Goal: Task Accomplishment & Management: Use online tool/utility

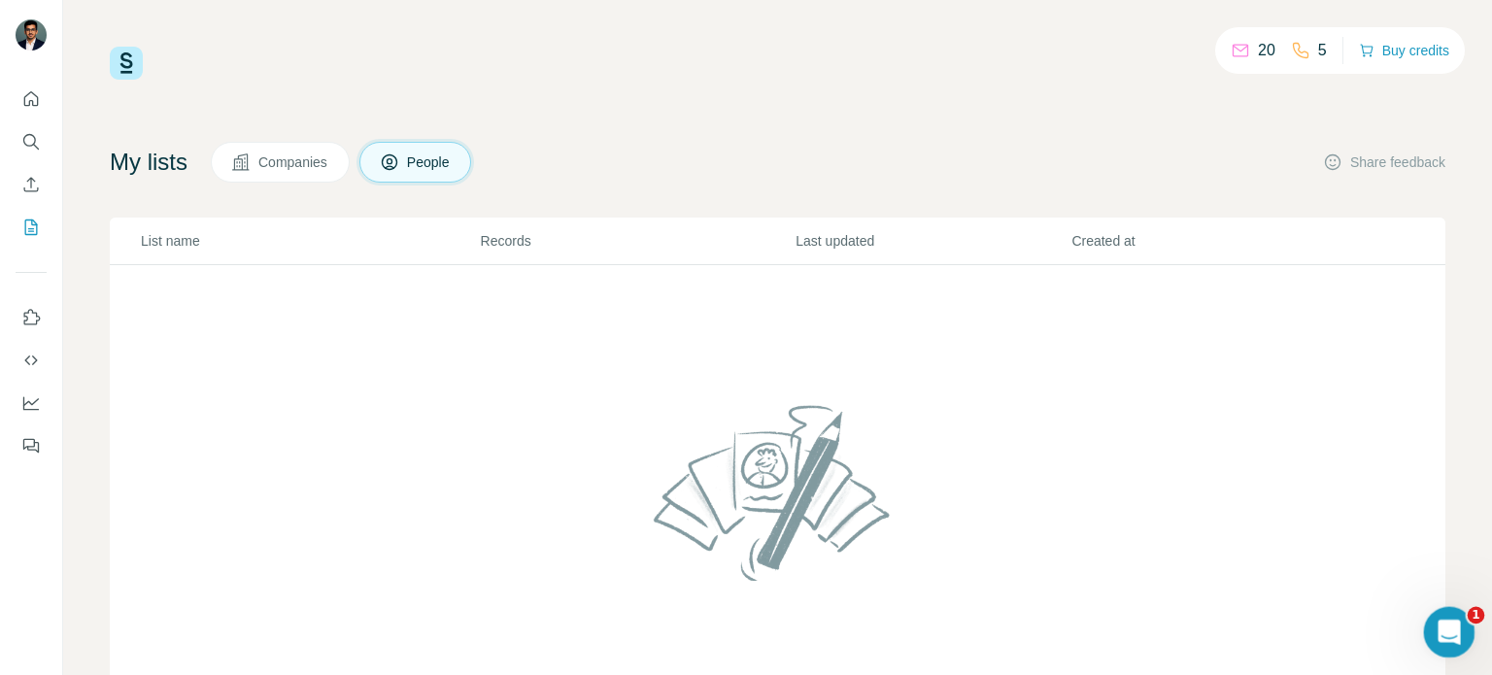
click at [1462, 624] on div "Open Intercom Messenger" at bounding box center [1446, 629] width 64 height 64
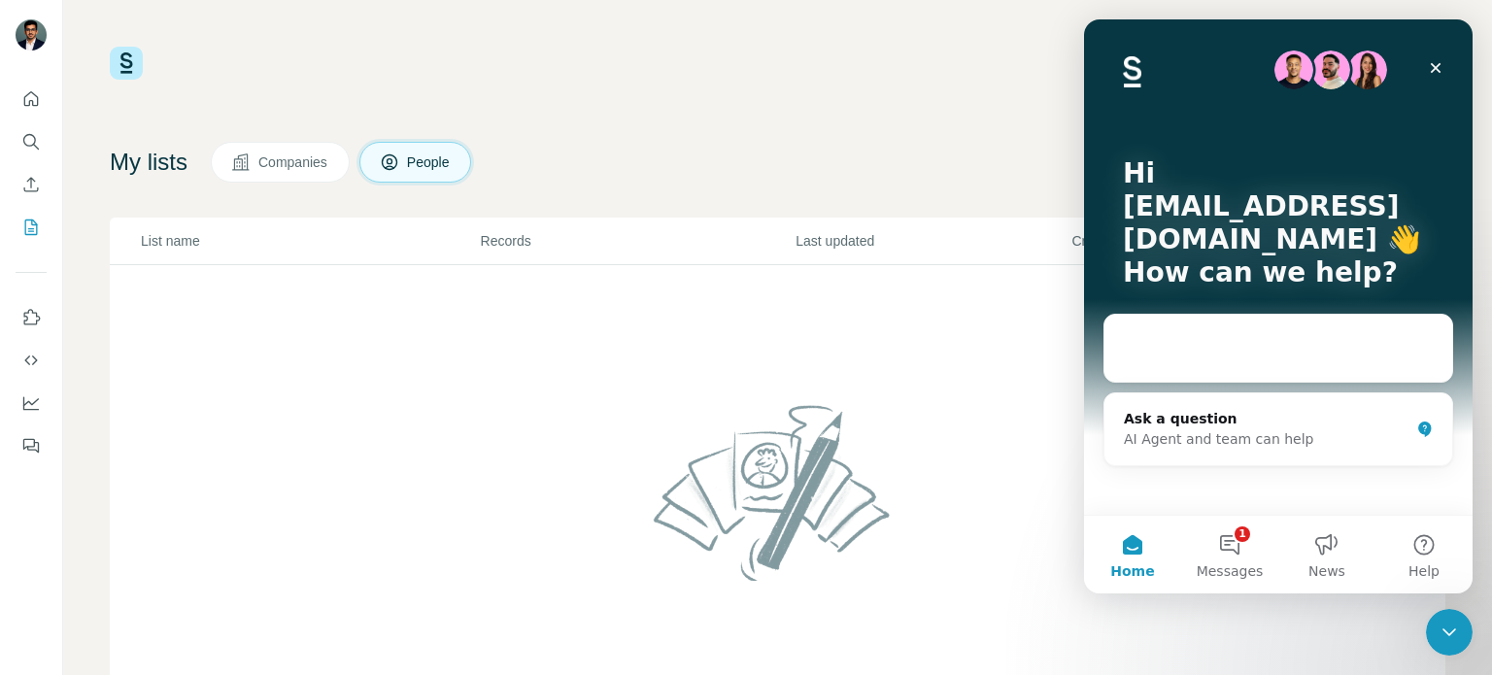
click at [804, 178] on div "My lists Companies People Share feedback" at bounding box center [778, 162] width 1336 height 41
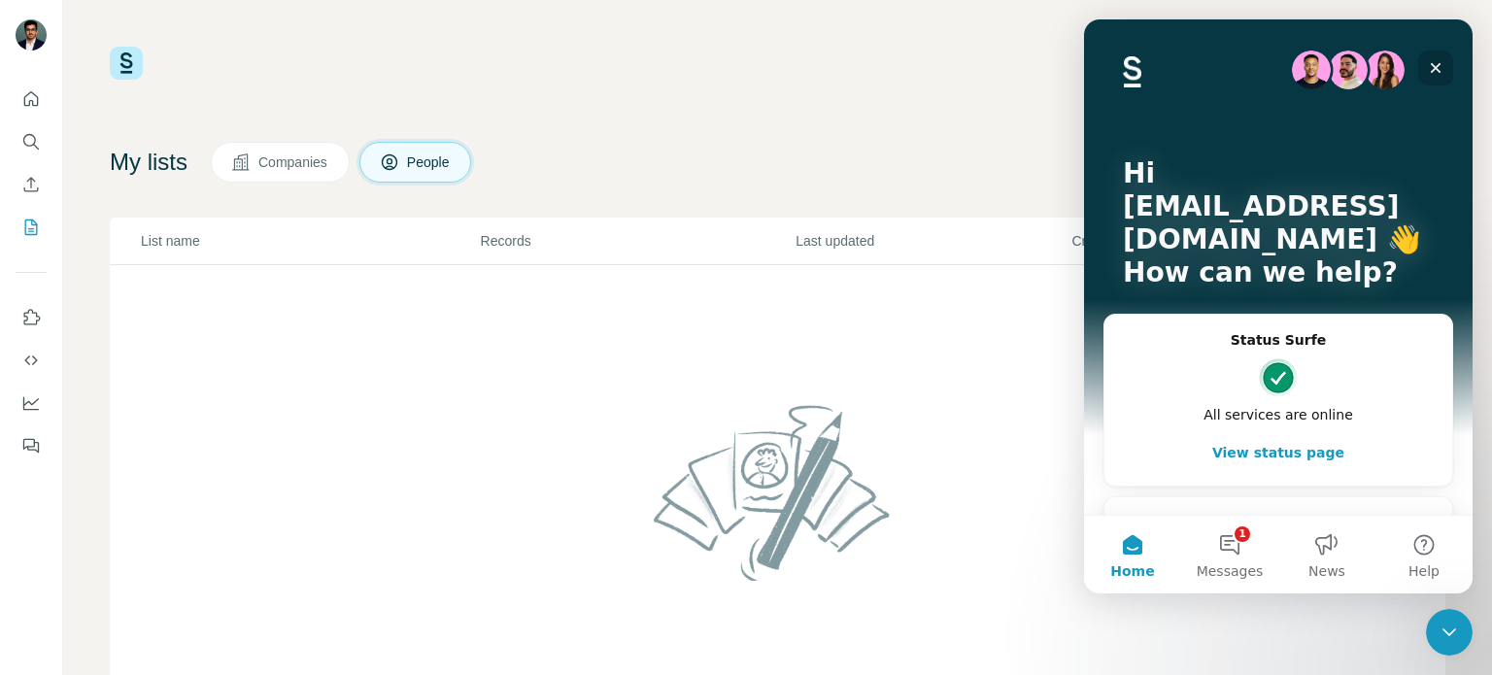
click at [1438, 57] on div "Close" at bounding box center [1435, 68] width 35 height 35
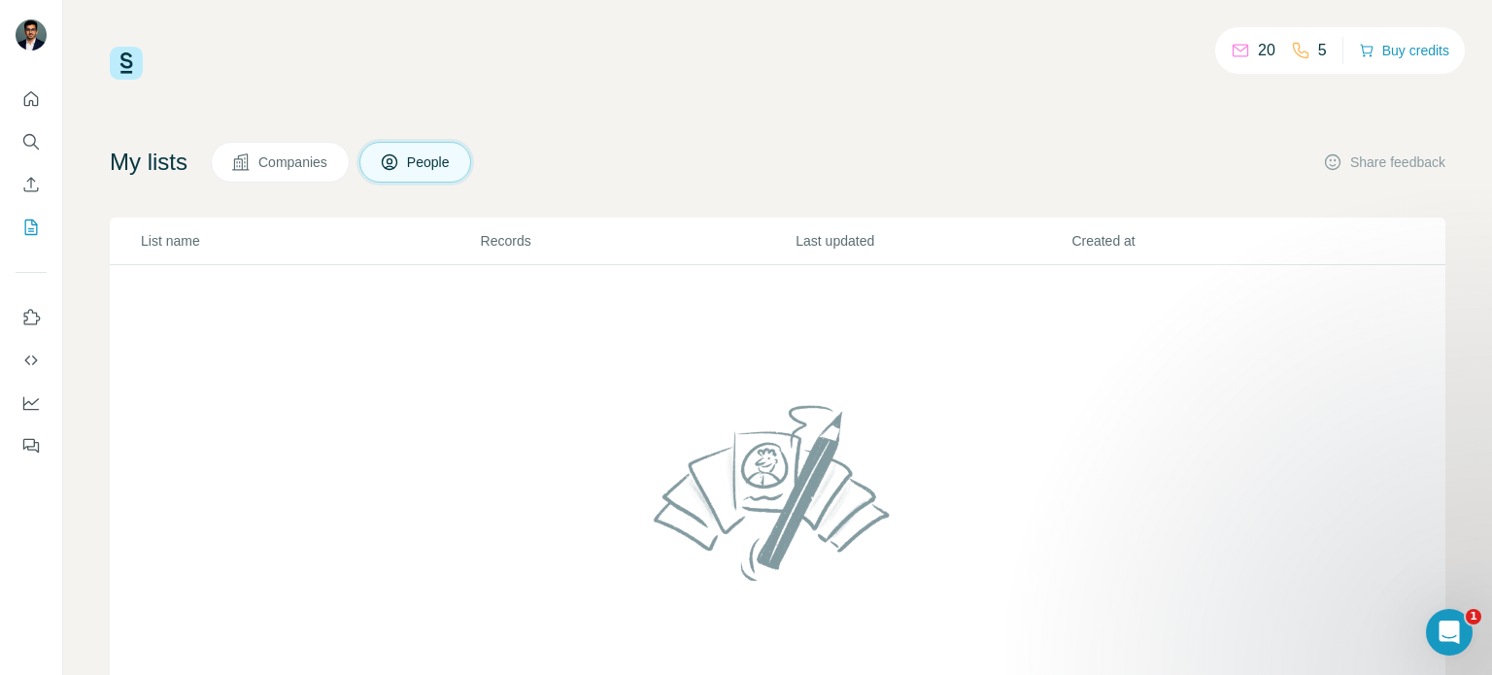
click at [1438, 57] on button "Buy credits" at bounding box center [1404, 50] width 90 height 27
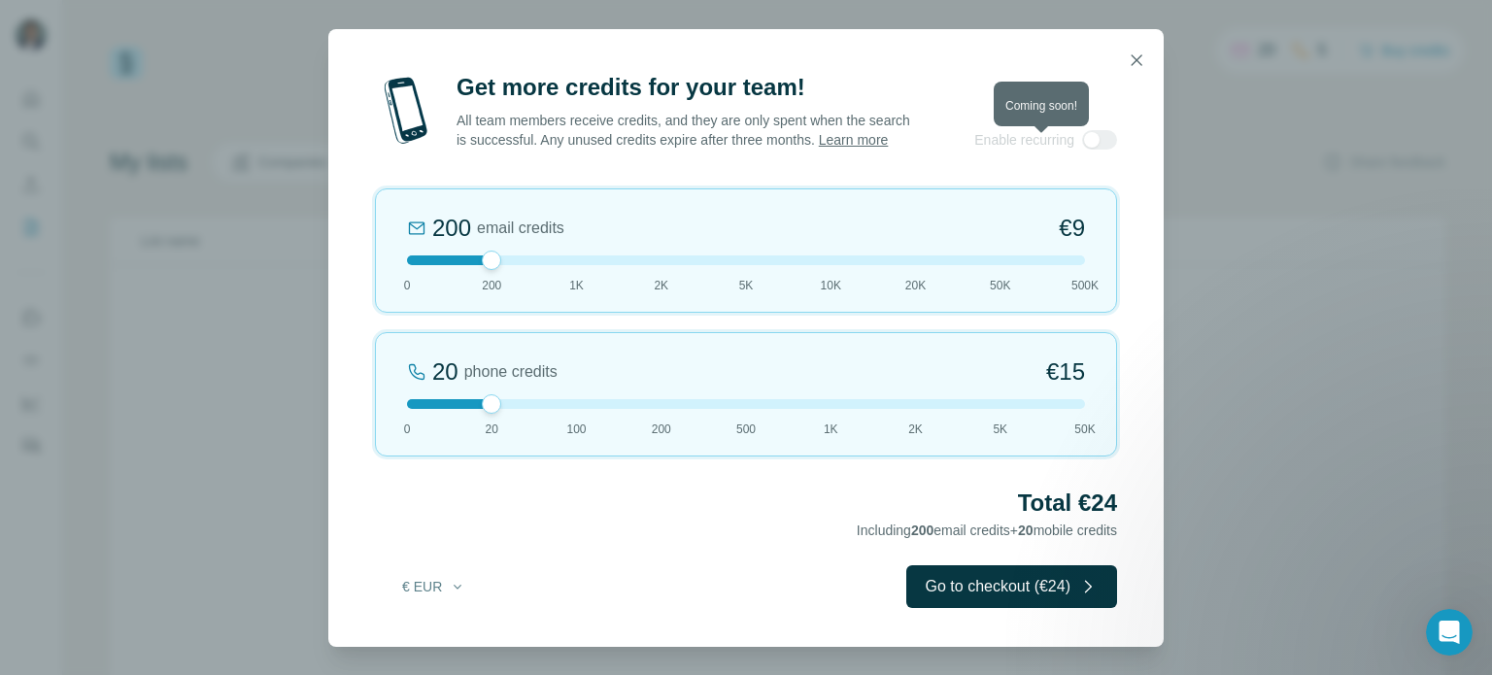
click at [1102, 143] on div at bounding box center [1099, 139] width 35 height 19
click at [1142, 51] on icon "button" at bounding box center [1136, 60] width 19 height 19
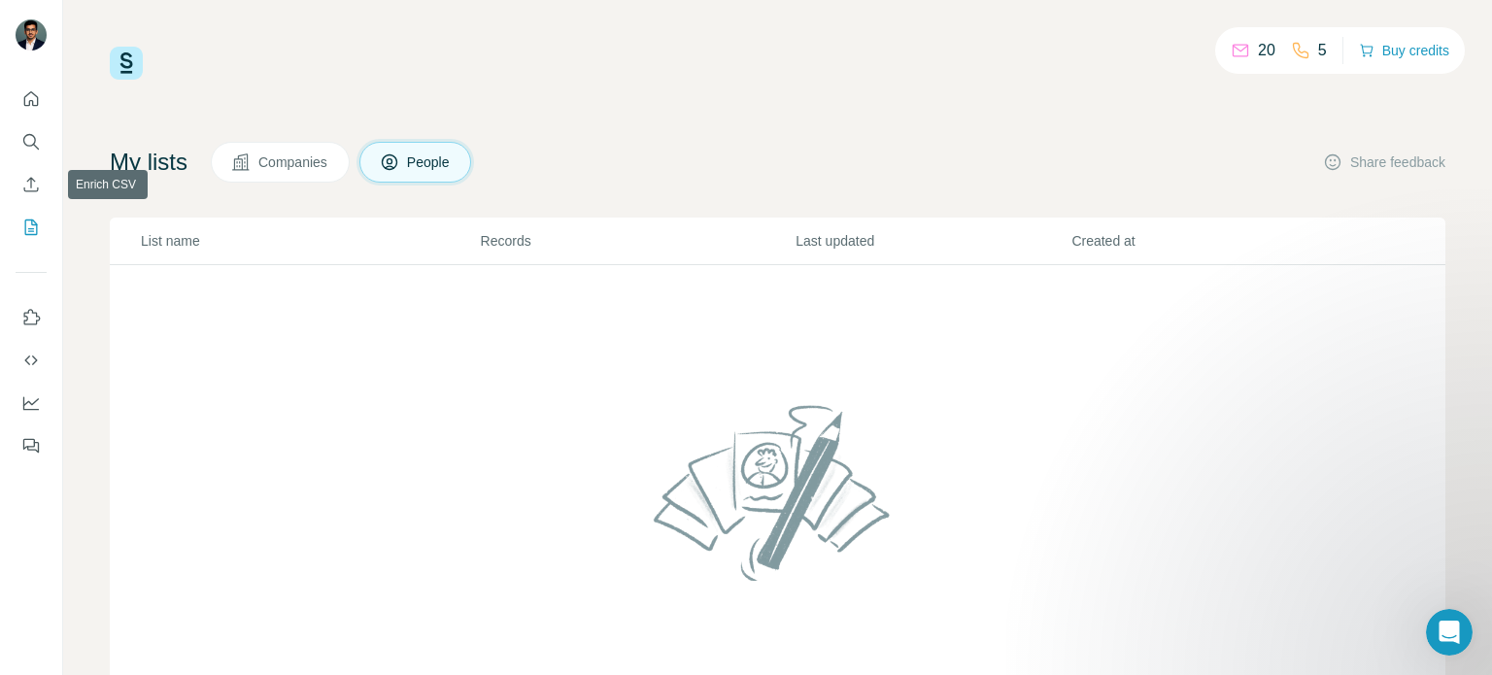
click at [47, 170] on div at bounding box center [31, 266] width 62 height 393
click at [38, 183] on icon "Enrich CSV" at bounding box center [30, 184] width 19 height 19
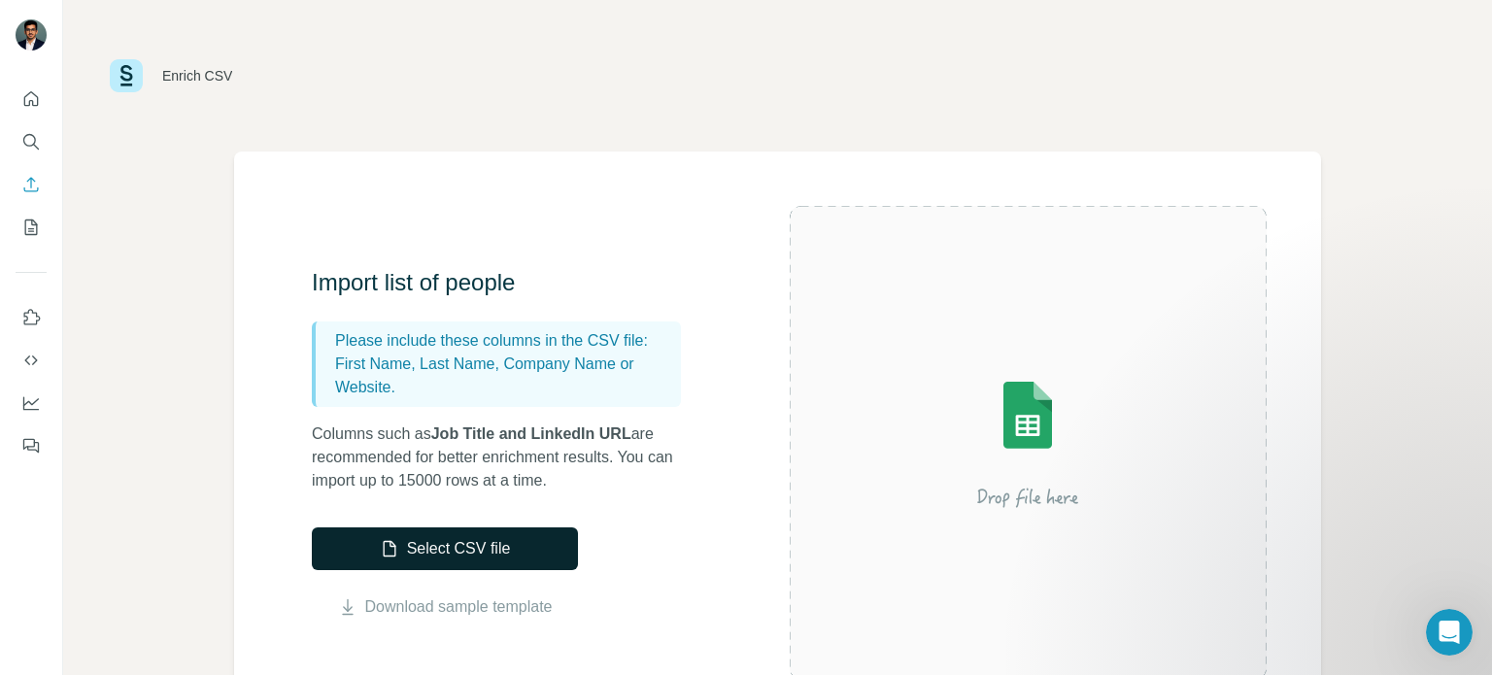
click at [479, 557] on button "Select CSV file" at bounding box center [445, 548] width 266 height 43
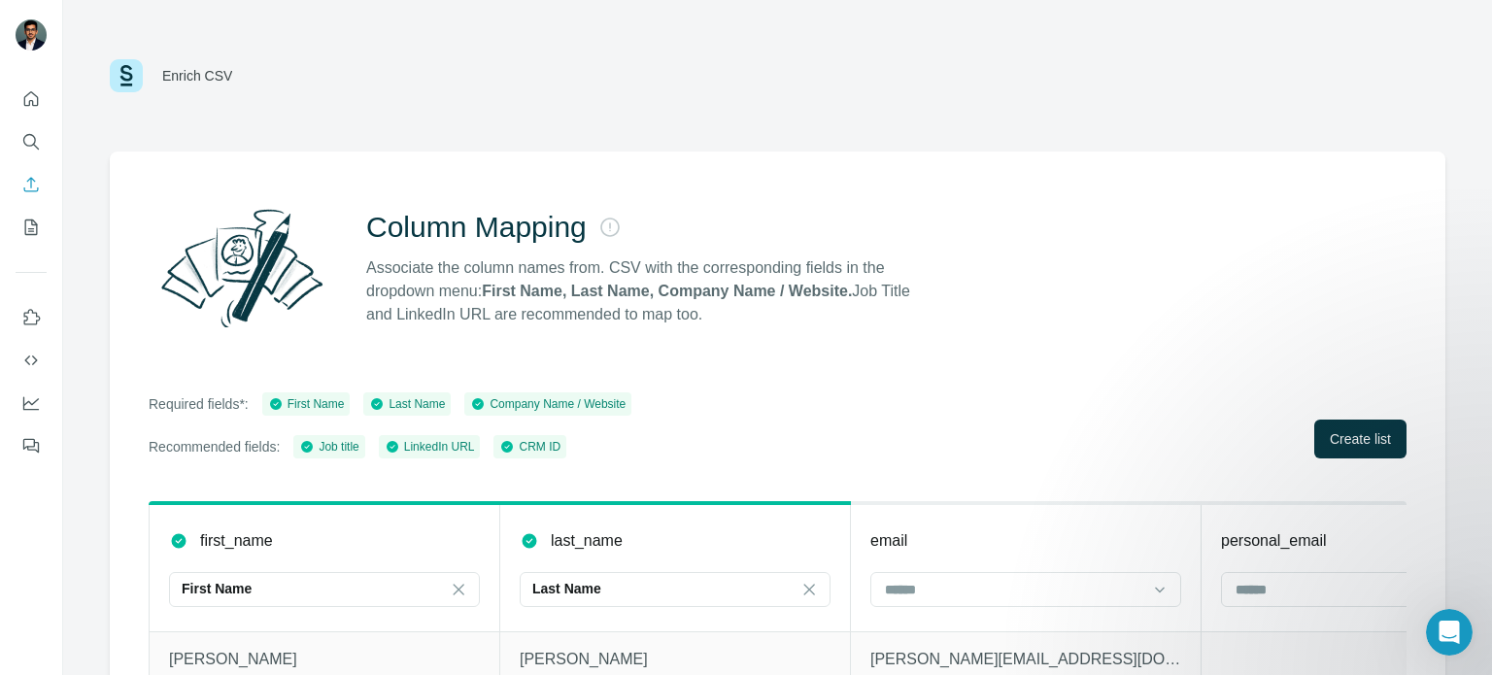
scroll to position [171, 0]
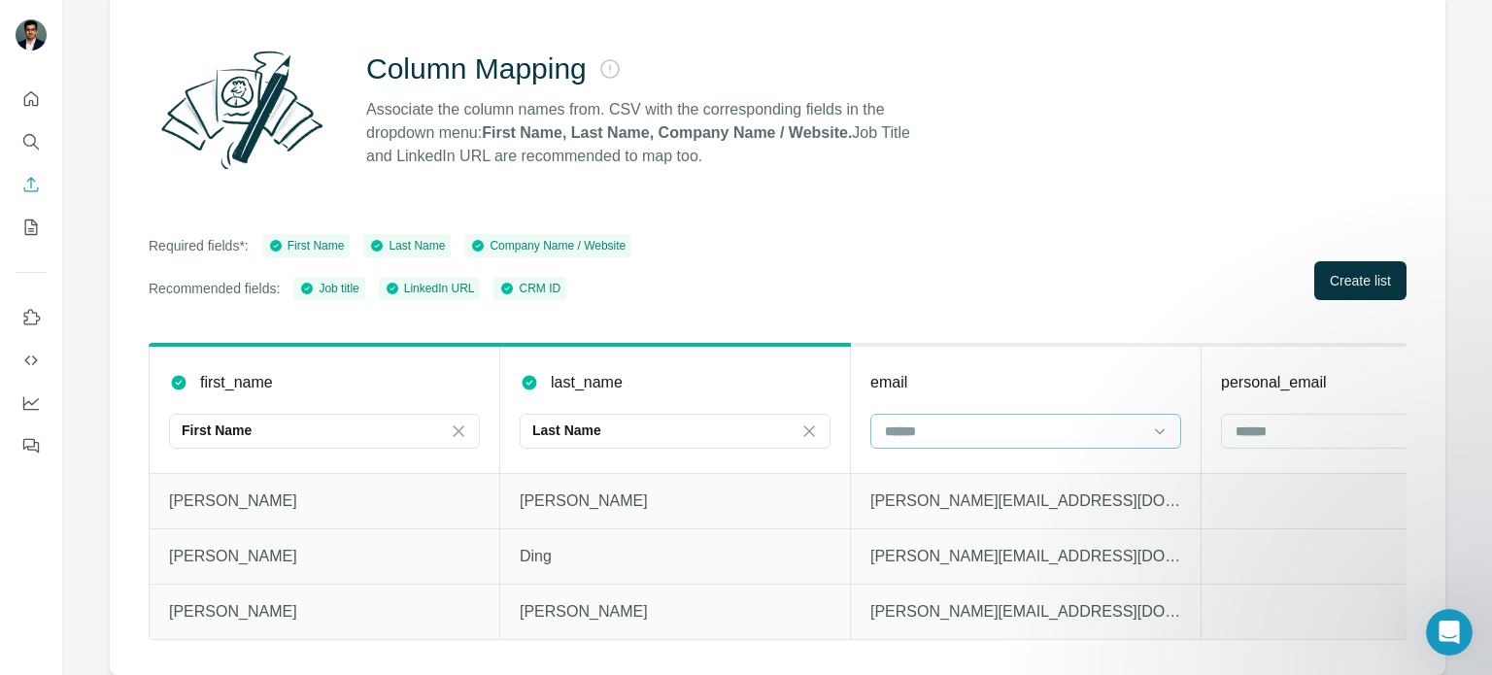
click at [939, 430] on div at bounding box center [1014, 431] width 262 height 33
click at [937, 379] on div "email" at bounding box center [1025, 382] width 311 height 23
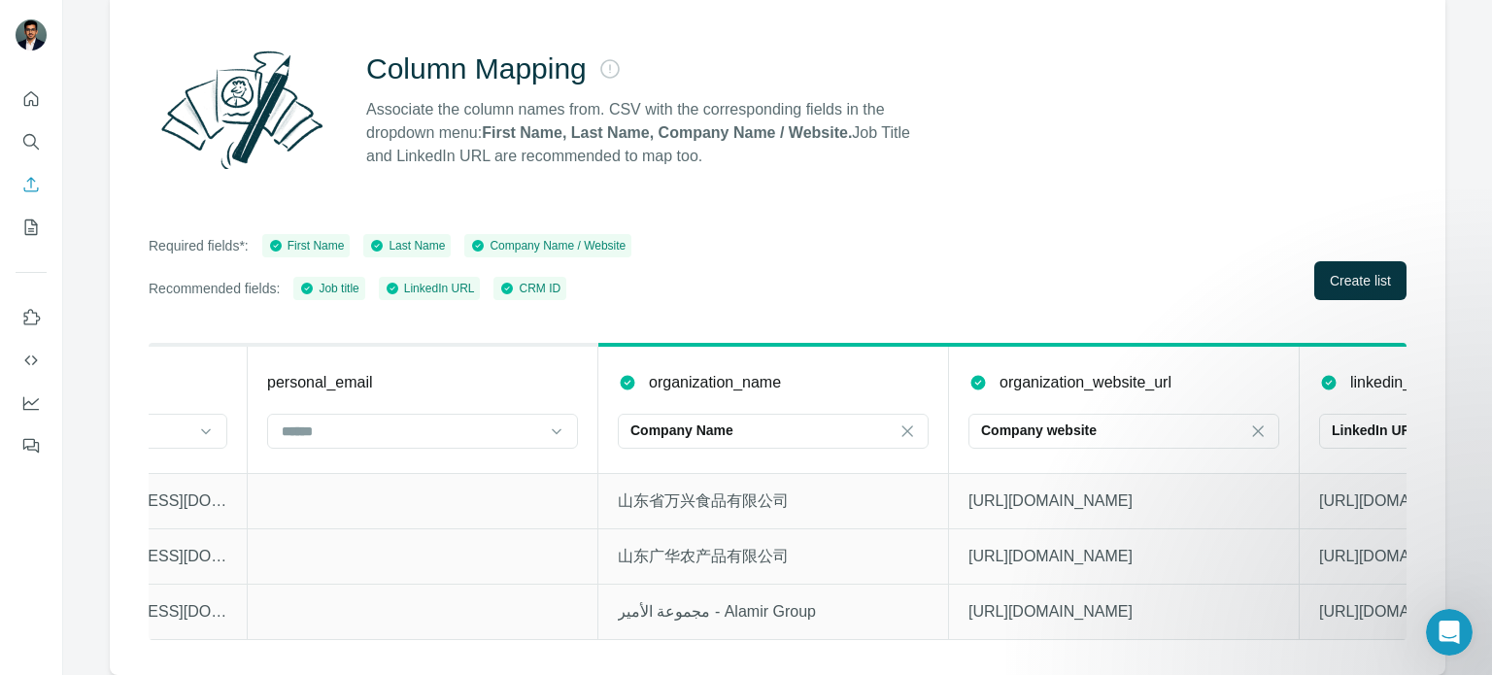
scroll to position [0, 822]
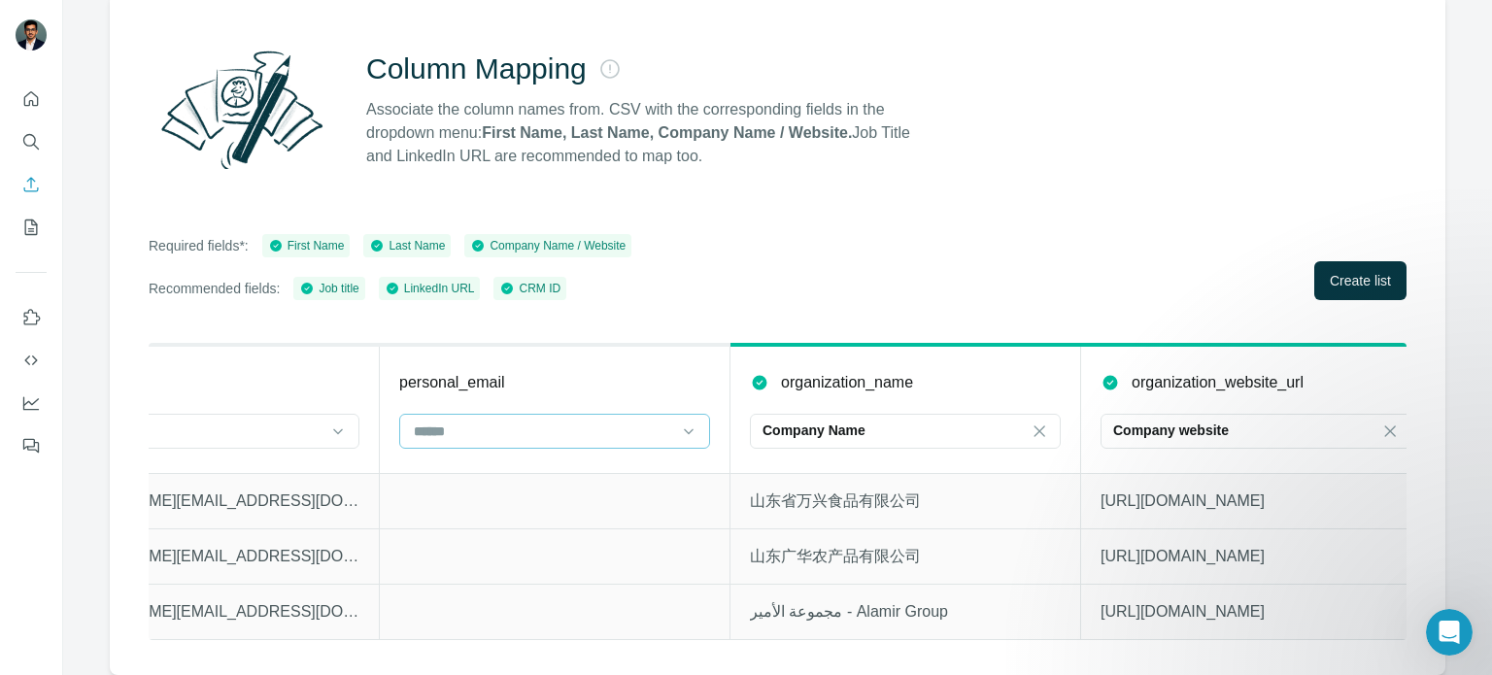
click at [467, 421] on input at bounding box center [543, 431] width 262 height 21
click at [486, 388] on th "personal_email" at bounding box center [555, 409] width 351 height 128
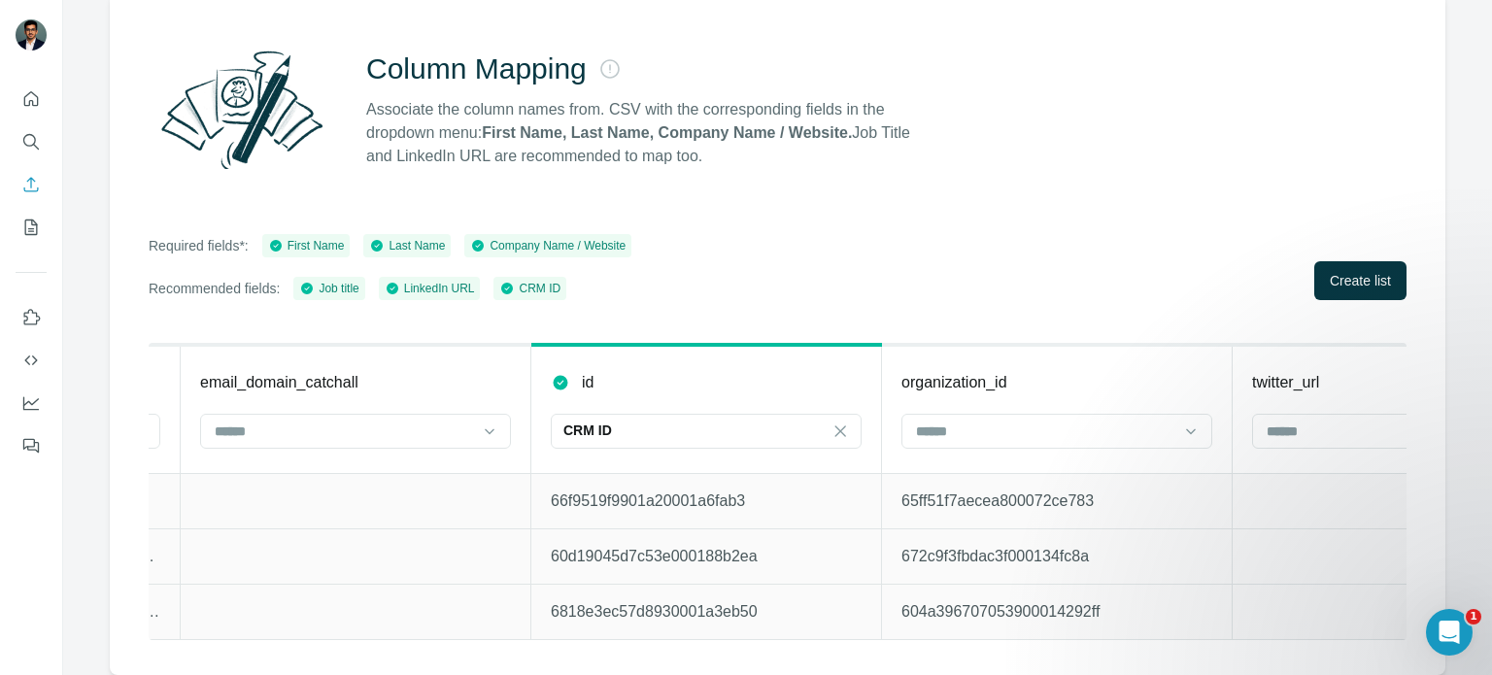
scroll to position [0, 9126]
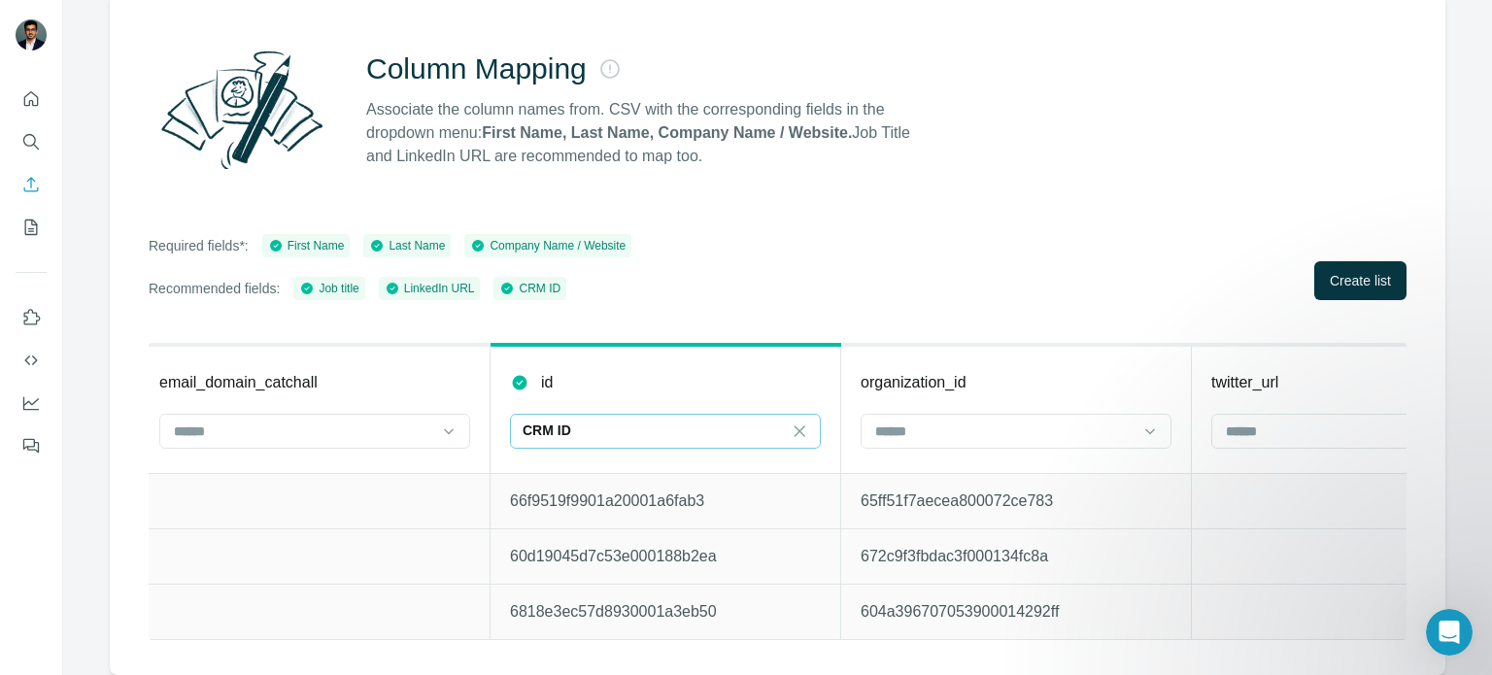
click at [805, 419] on div "CRM ID" at bounding box center [665, 431] width 311 height 35
click at [978, 248] on div "Required fields*: First Name Last Name Company Name / Website Recommended field…" at bounding box center [778, 267] width 1258 height 66
click at [800, 422] on icon at bounding box center [799, 431] width 19 height 19
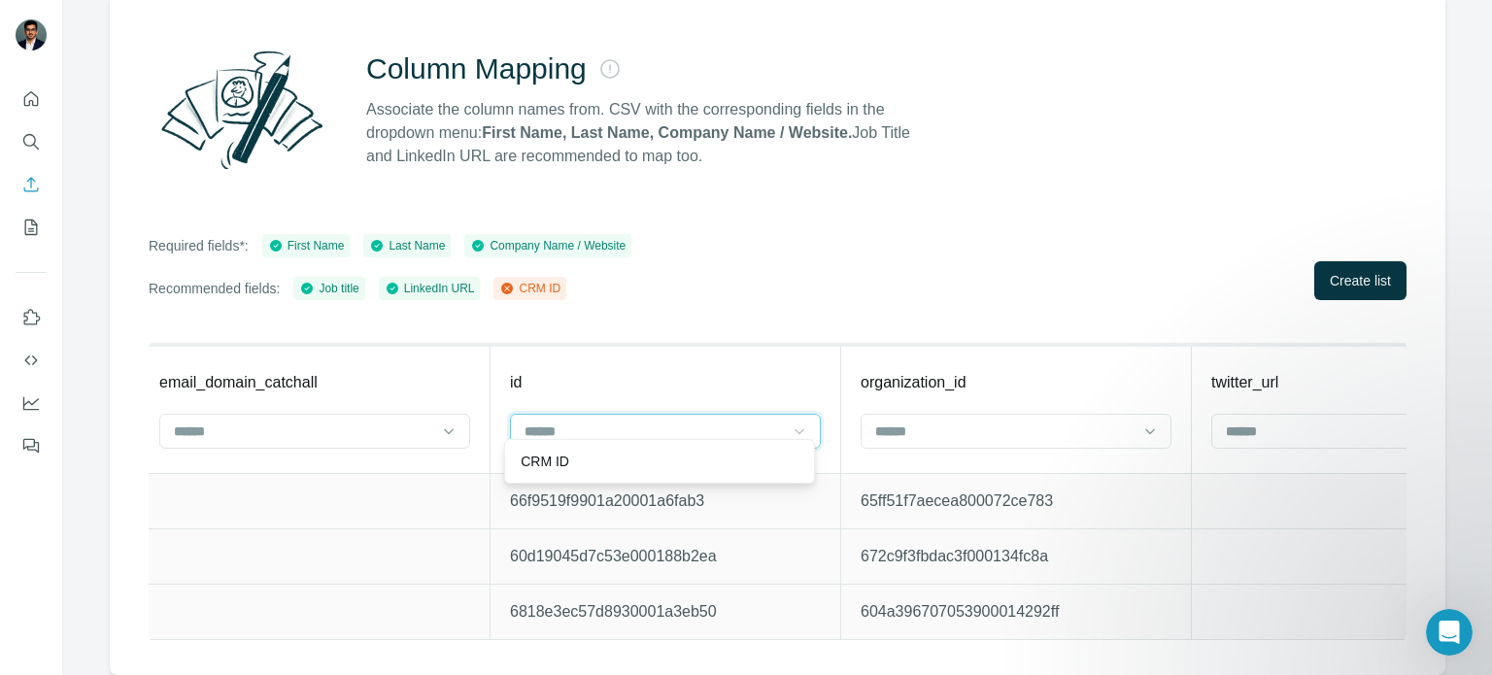
scroll to position [0, 0]
click at [753, 371] on div "id" at bounding box center [665, 382] width 311 height 23
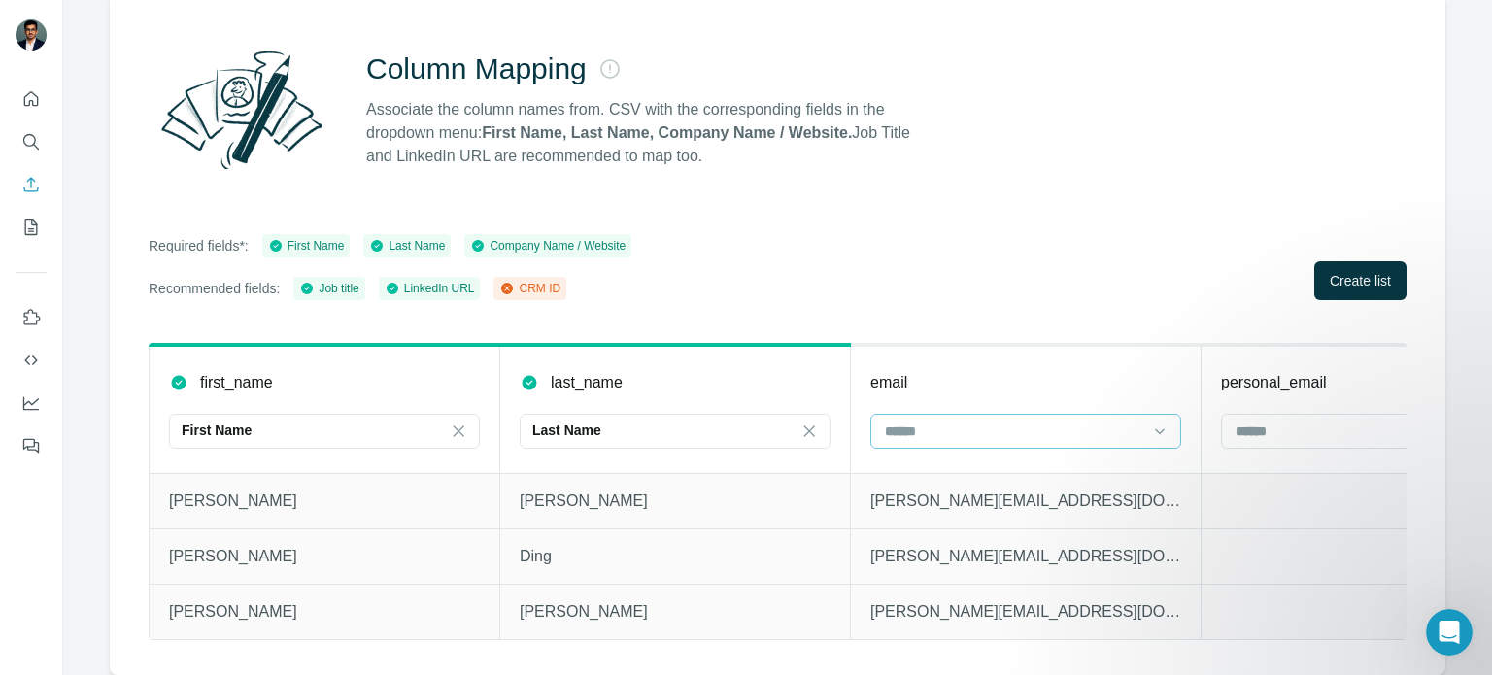
click at [949, 426] on input at bounding box center [1014, 431] width 262 height 21
click at [952, 374] on div "email" at bounding box center [1025, 382] width 311 height 23
click at [19, 186] on button "Enrich CSV" at bounding box center [31, 184] width 31 height 35
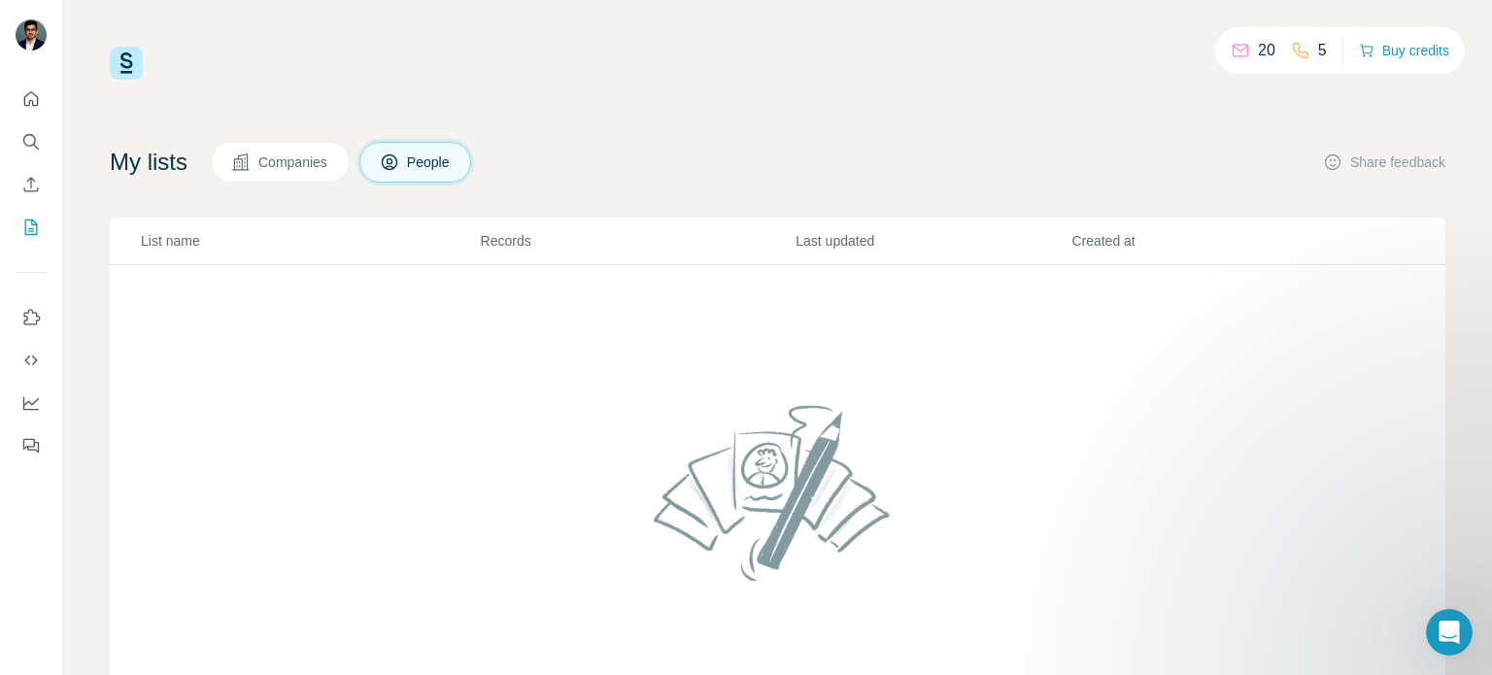
click at [577, 115] on div "20 5 Buy credits My lists Companies People Share feedback List name Records Las…" at bounding box center [778, 394] width 1336 height 695
click at [472, 166] on button "People" at bounding box center [415, 162] width 113 height 41
click at [29, 183] on icon "Enrich CSV" at bounding box center [30, 184] width 19 height 19
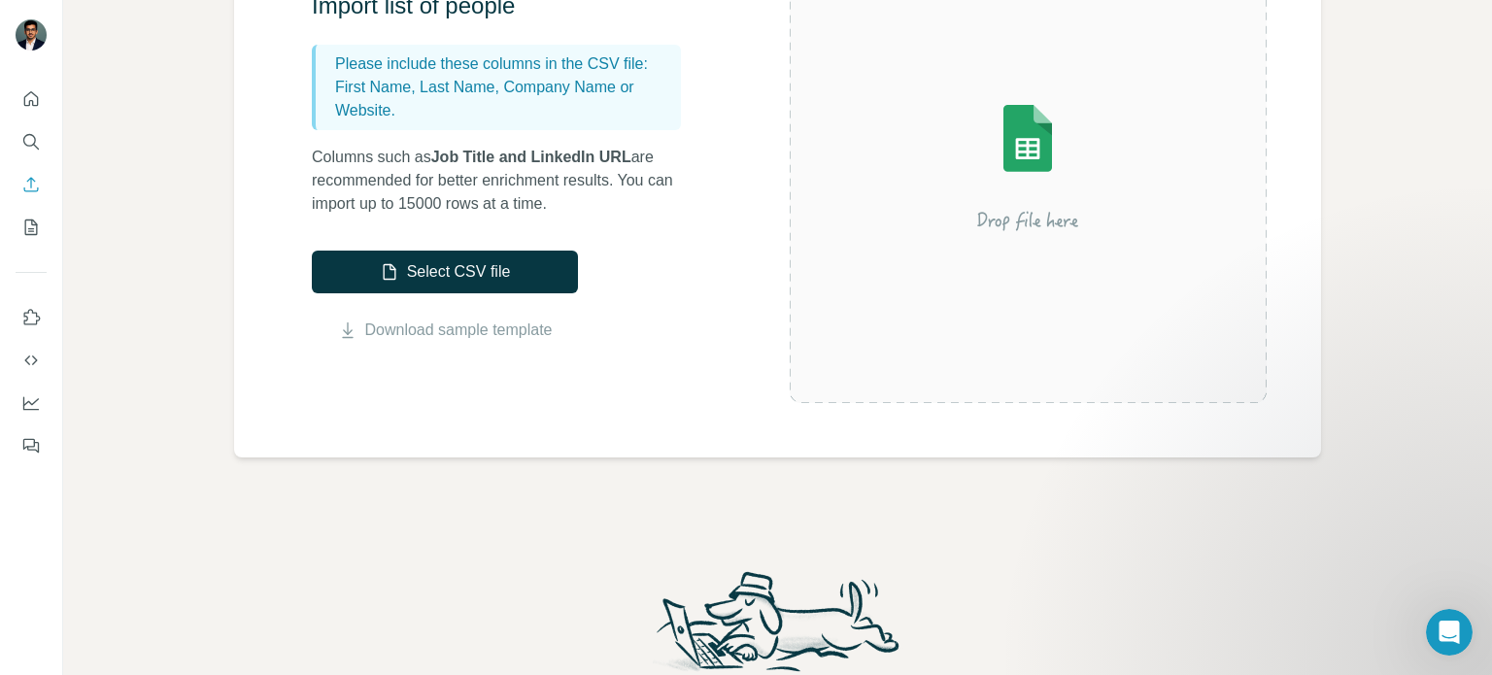
scroll to position [97, 0]
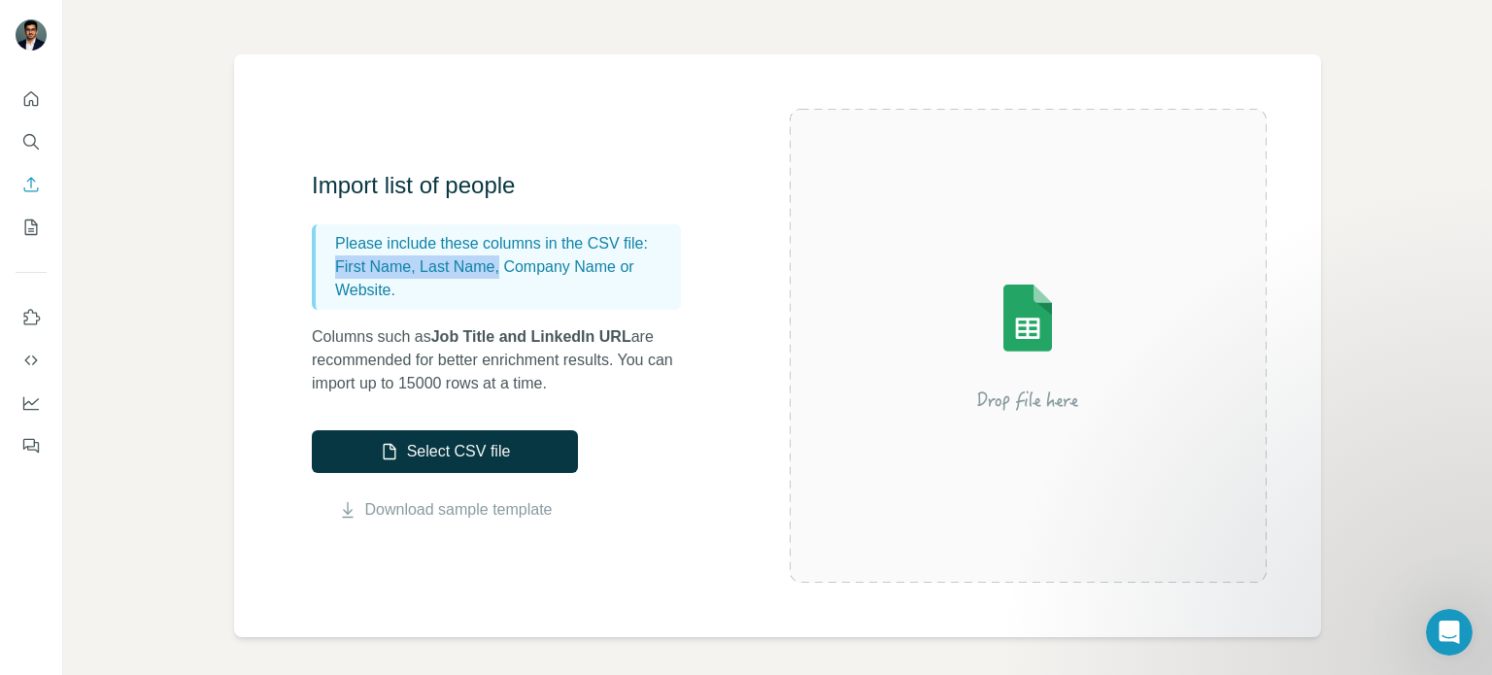
drag, startPoint x: 506, startPoint y: 273, endPoint x: 326, endPoint y: 271, distance: 179.7
click at [326, 271] on div "Please include these columns in the CSV file: First Name, Last Name, Company Na…" at bounding box center [496, 266] width 369 height 85
drag, startPoint x: 528, startPoint y: 262, endPoint x: 594, endPoint y: 264, distance: 66.1
click at [594, 264] on p "First Name, Last Name, Company Name or Website." at bounding box center [504, 278] width 338 height 47
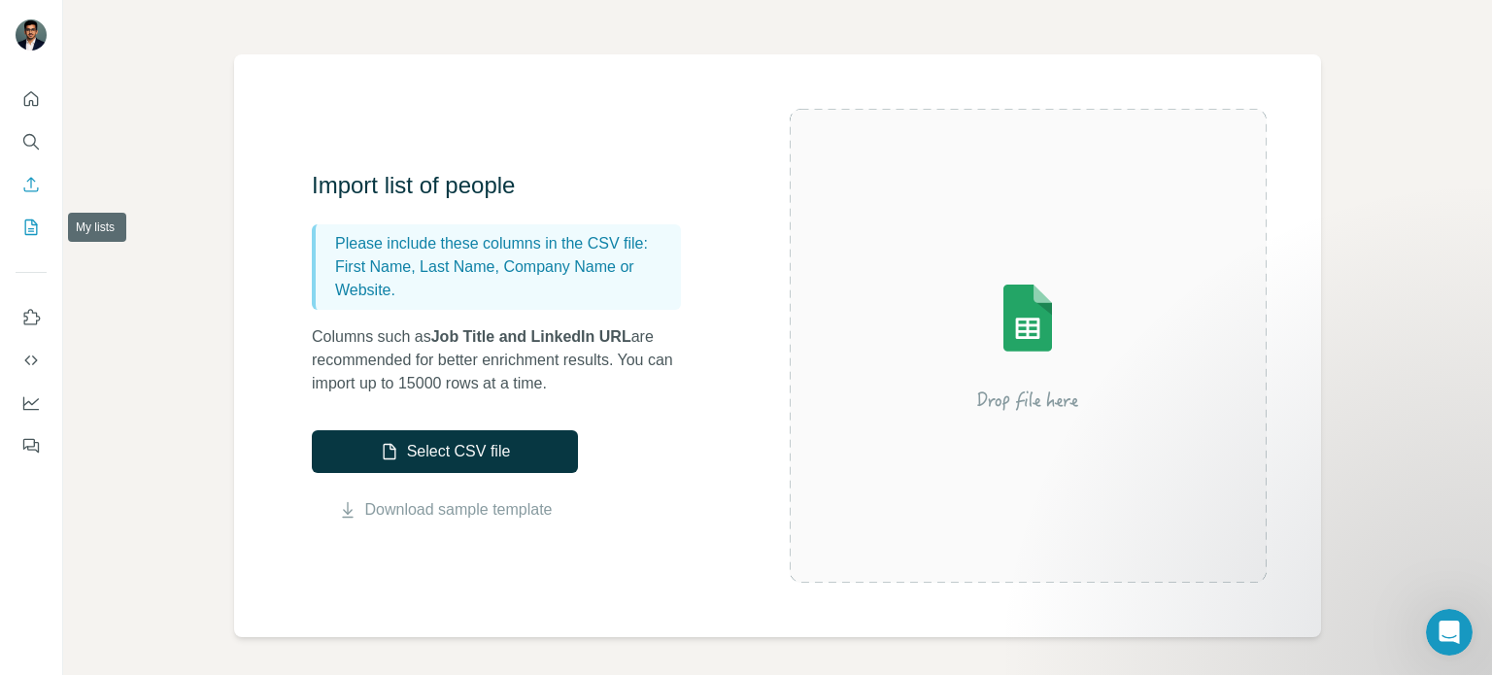
click at [44, 227] on button "My lists" at bounding box center [31, 227] width 31 height 35
click at [31, 228] on icon "My lists" at bounding box center [33, 226] width 10 height 13
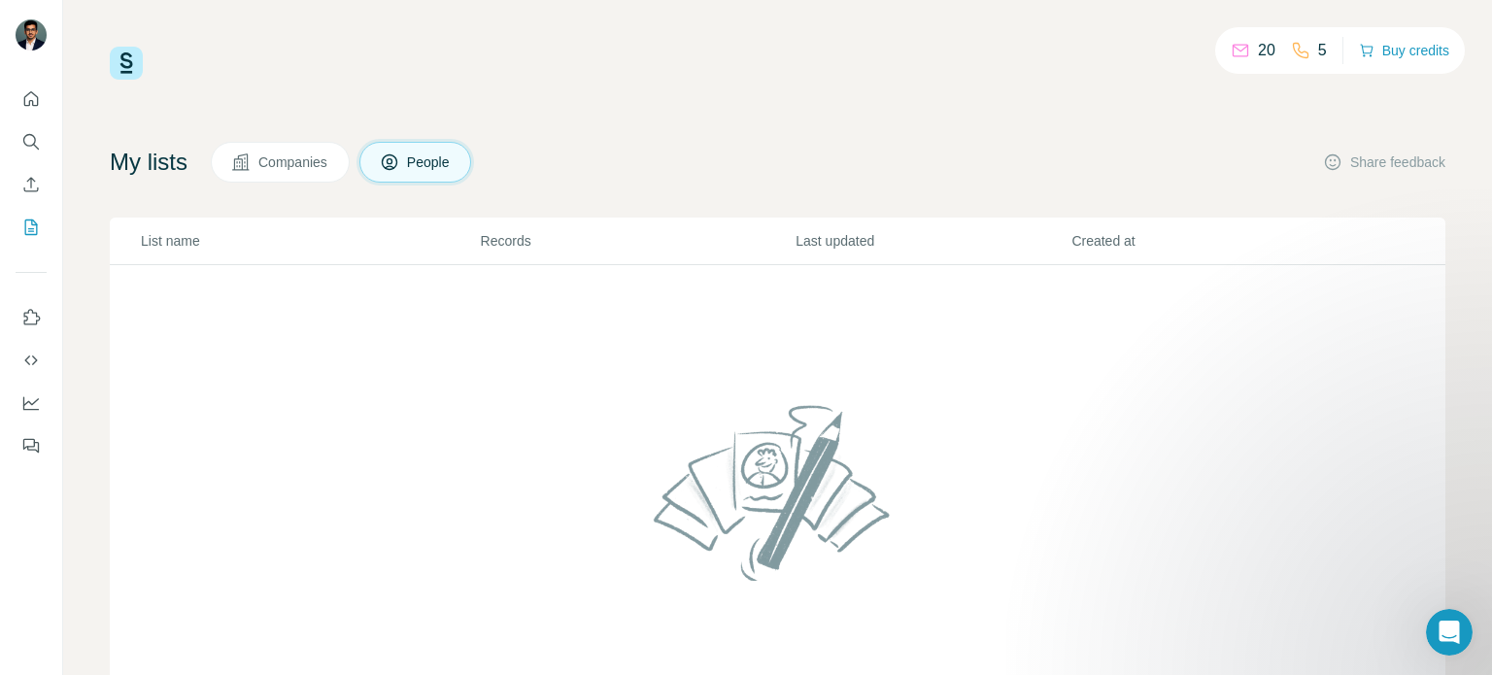
click at [302, 167] on span "Companies" at bounding box center [293, 161] width 71 height 19
click at [271, 171] on button "Companies" at bounding box center [280, 162] width 139 height 41
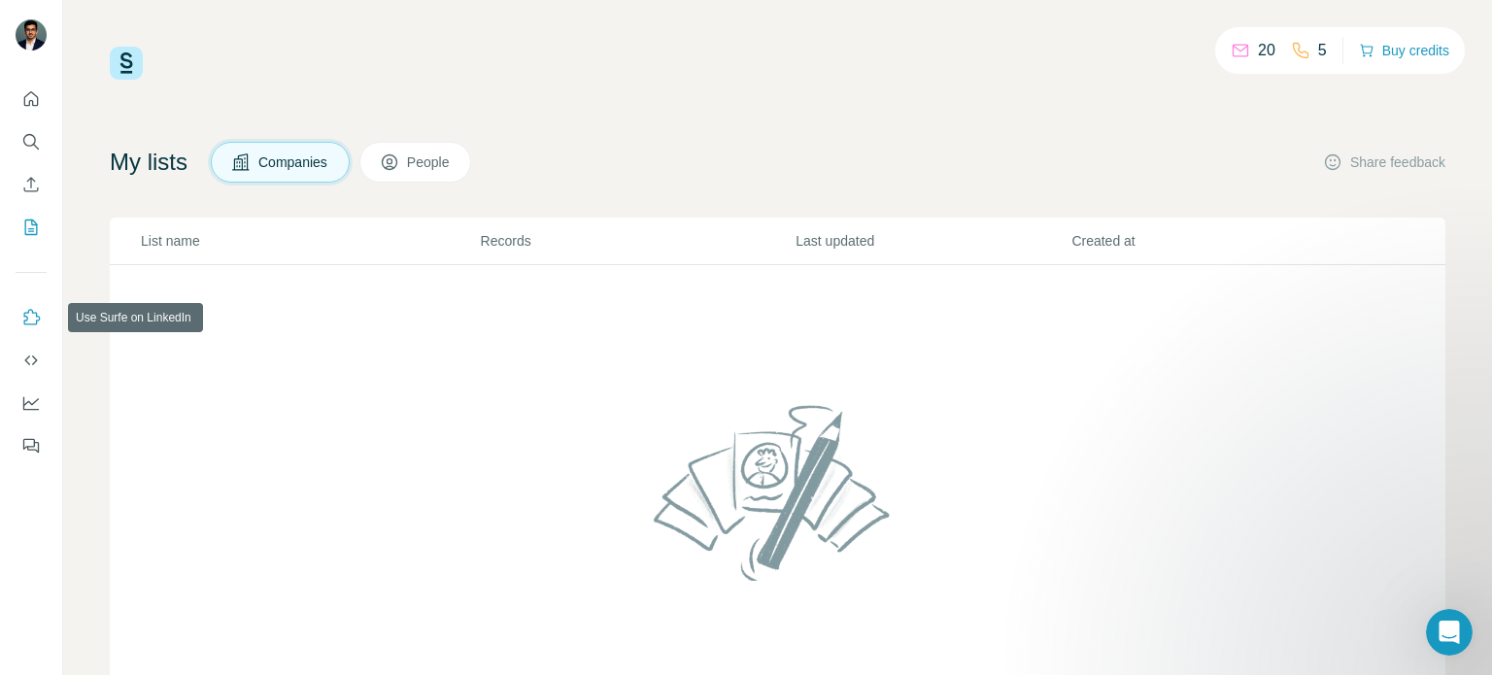
click at [36, 321] on icon "Use Surfe on LinkedIn" at bounding box center [32, 317] width 17 height 16
click at [35, 182] on icon "Enrich CSV" at bounding box center [30, 184] width 19 height 19
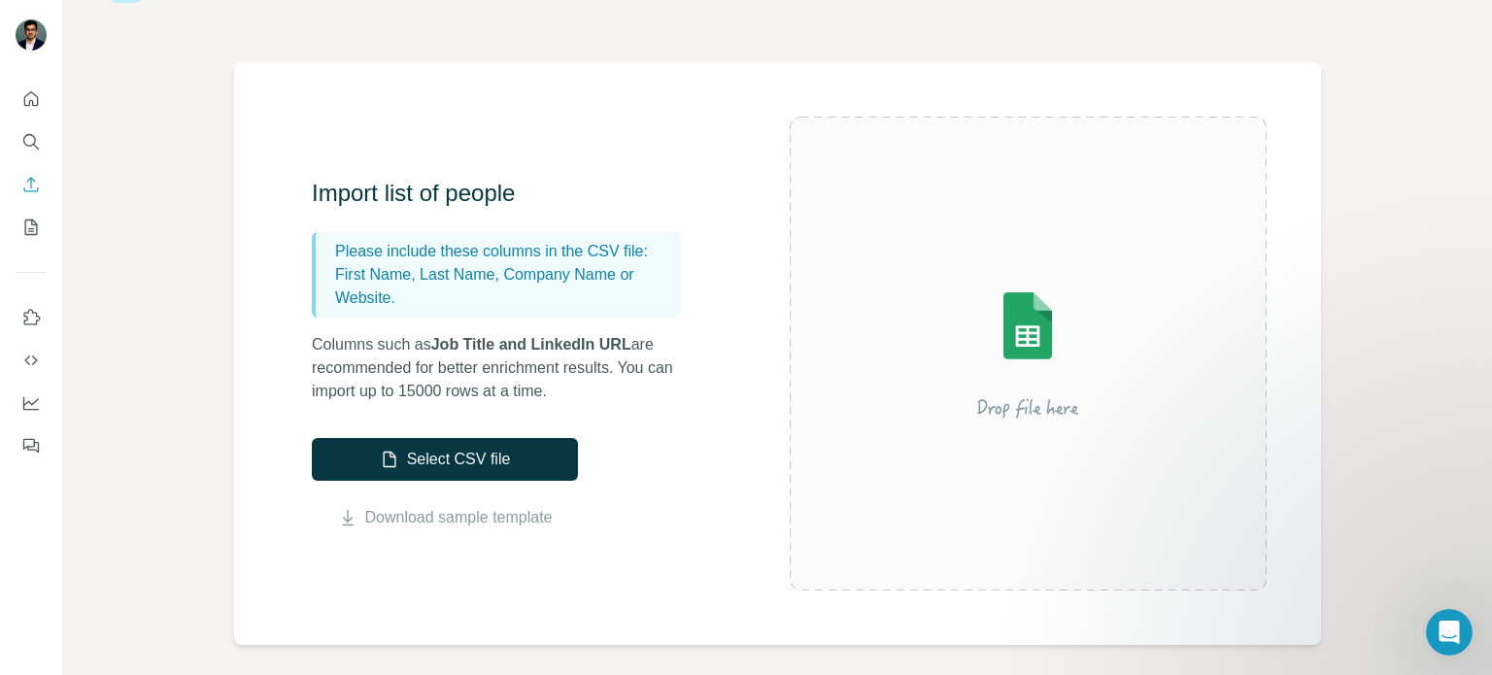
scroll to position [97, 0]
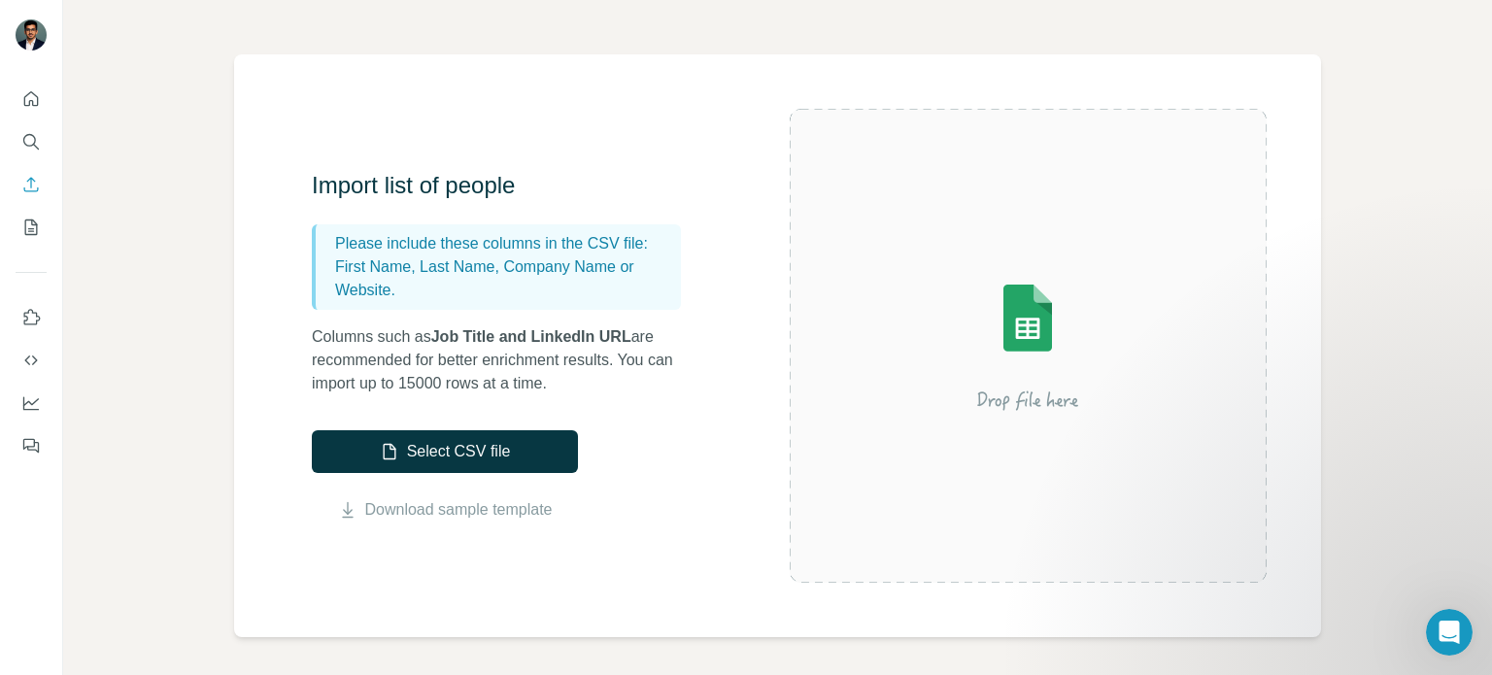
click at [47, 134] on div at bounding box center [31, 266] width 62 height 393
click at [42, 138] on button "Search" at bounding box center [31, 141] width 31 height 35
click at [23, 139] on icon "Search" at bounding box center [29, 140] width 13 height 13
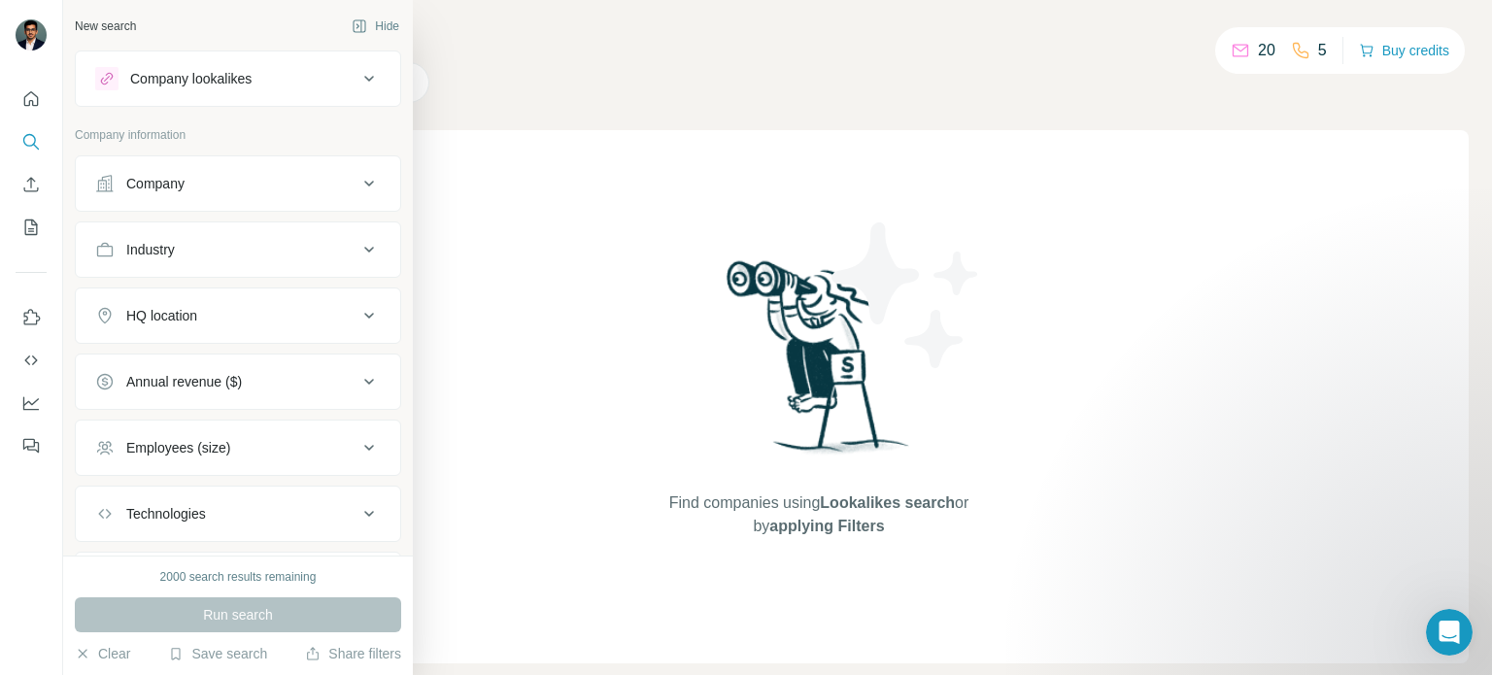
click at [176, 79] on div "Company lookalikes" at bounding box center [190, 78] width 121 height 19
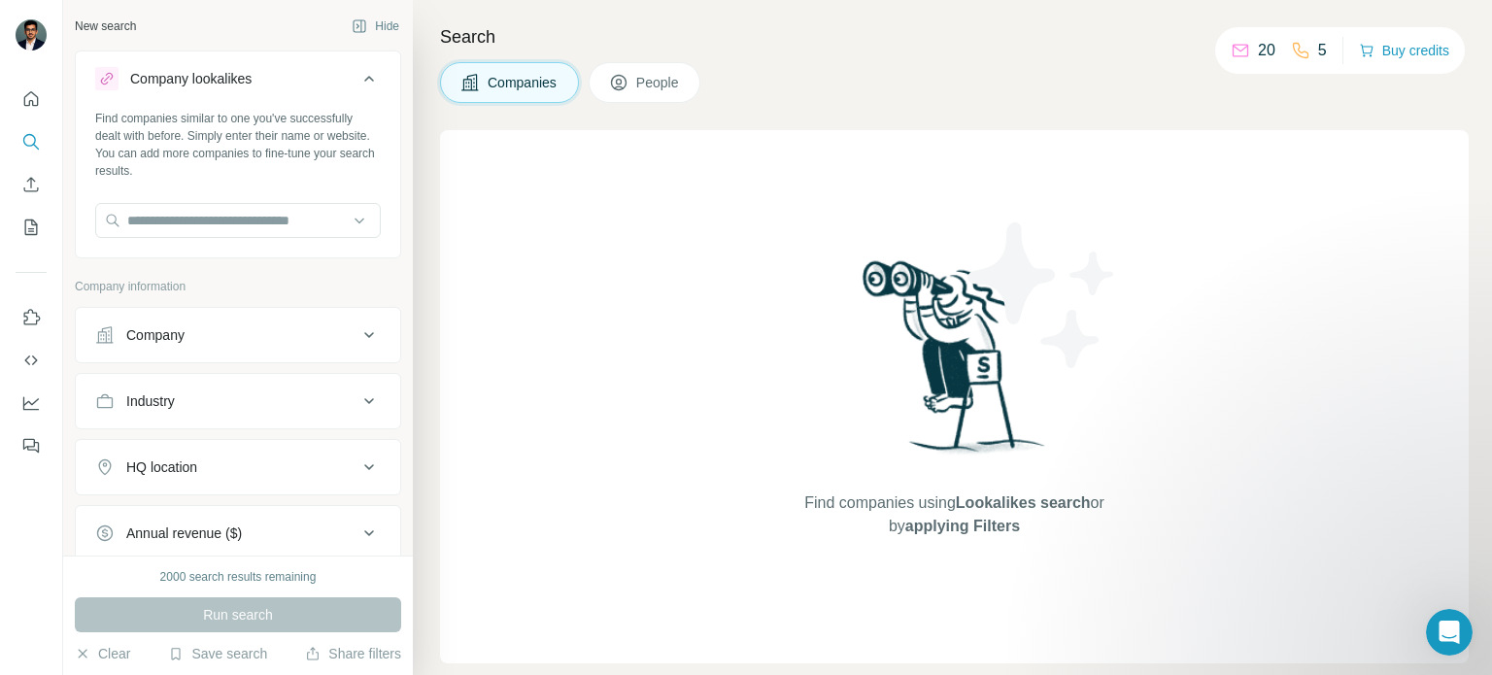
click at [135, 83] on div "Company lookalikes" at bounding box center [190, 78] width 121 height 19
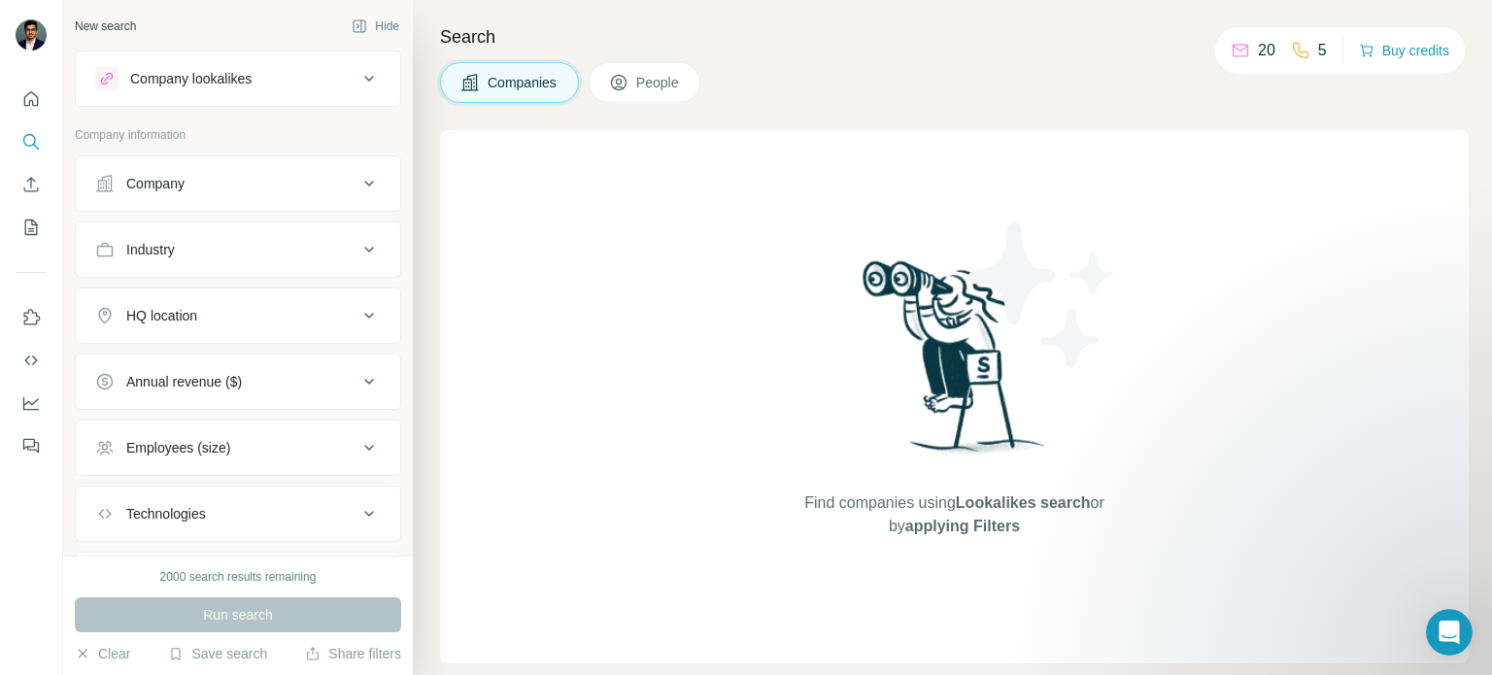
click at [639, 87] on span "People" at bounding box center [658, 82] width 45 height 19
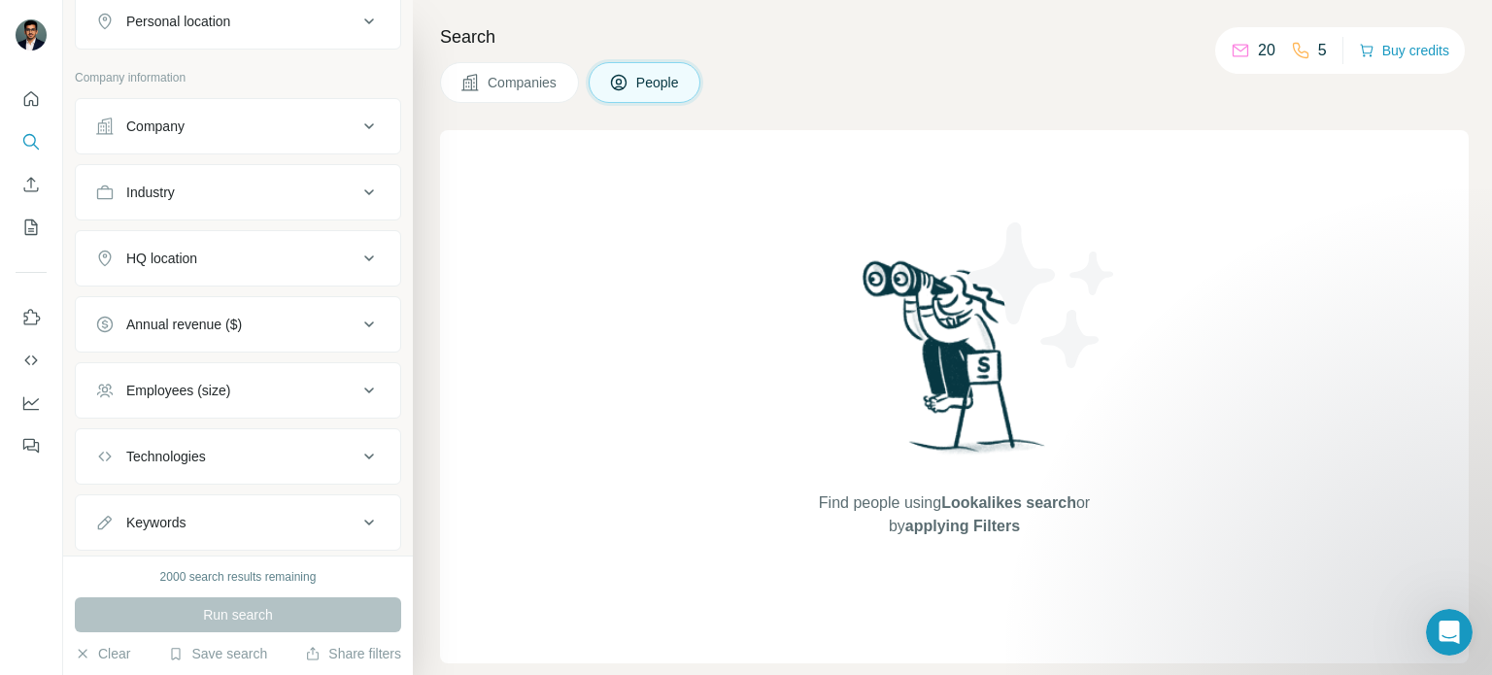
scroll to position [404, 0]
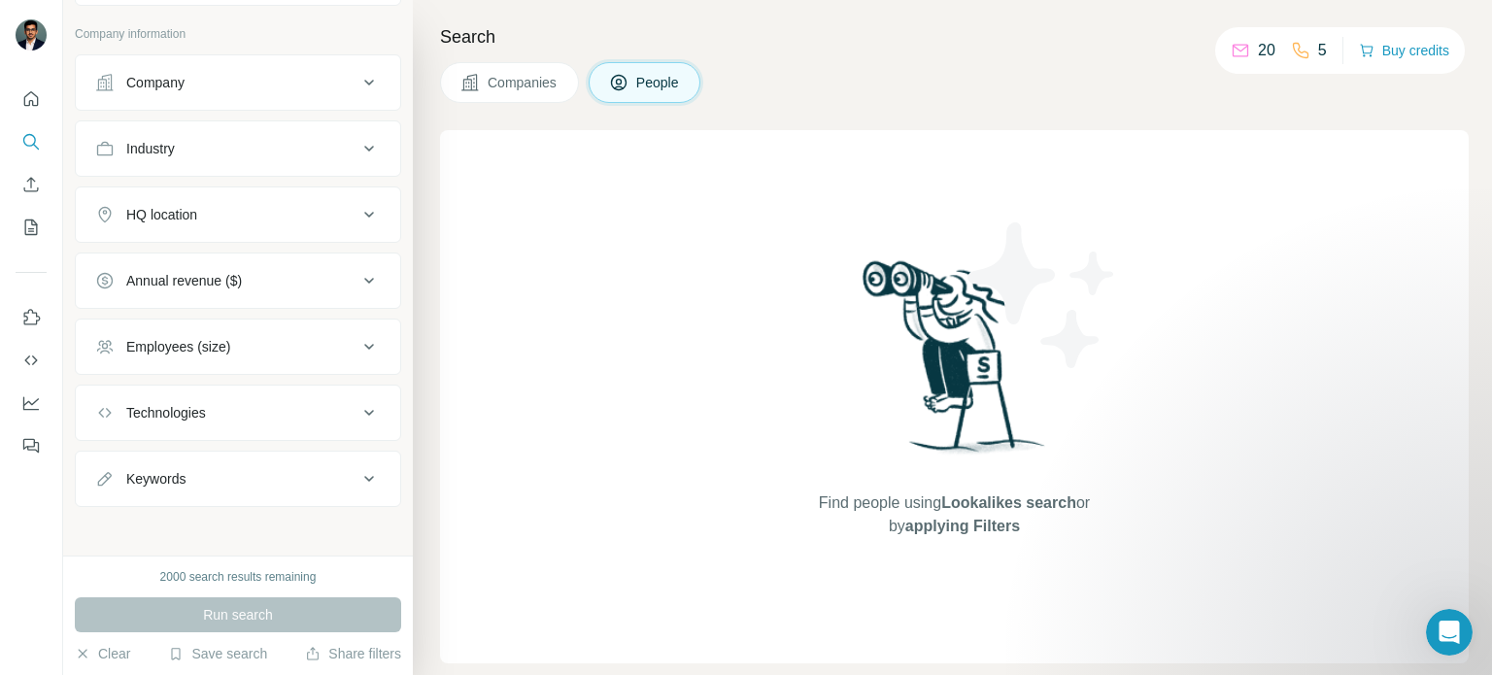
click at [245, 485] on button "Keywords" at bounding box center [238, 479] width 324 height 47
click at [245, 485] on button "Keywords" at bounding box center [238, 483] width 324 height 54
click at [268, 411] on div "Technologies" at bounding box center [226, 412] width 262 height 19
click at [286, 351] on div "Employees (size)" at bounding box center [226, 346] width 262 height 19
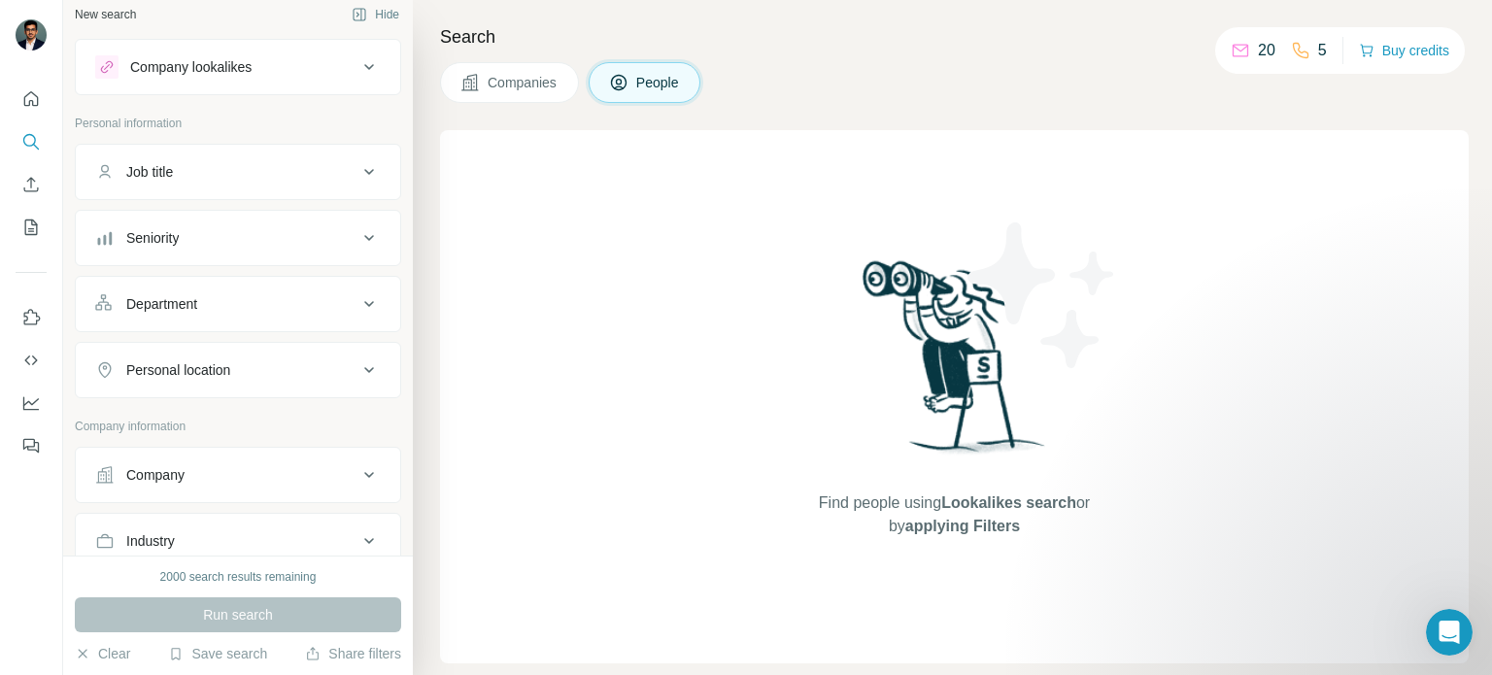
scroll to position [0, 0]
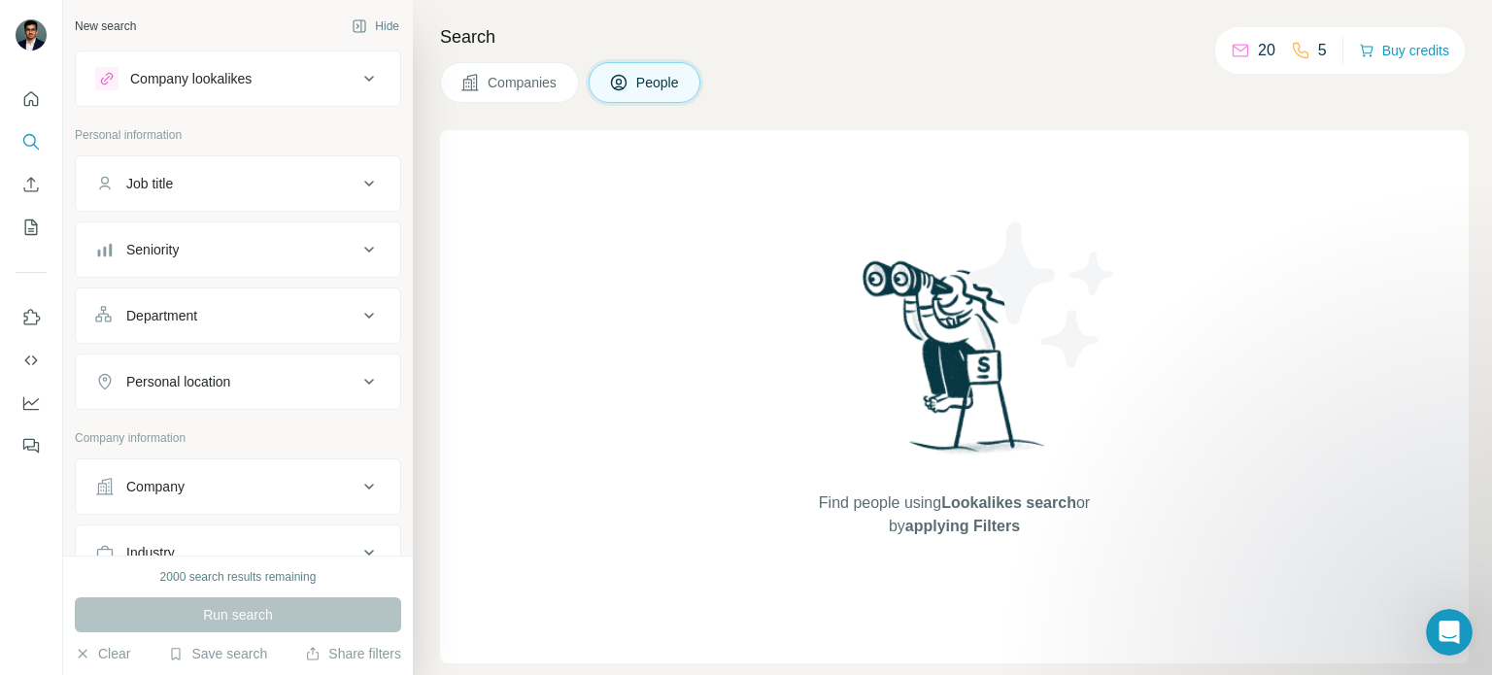
click at [280, 376] on div "Personal location" at bounding box center [226, 381] width 262 height 19
click at [278, 318] on div "Department" at bounding box center [226, 315] width 262 height 19
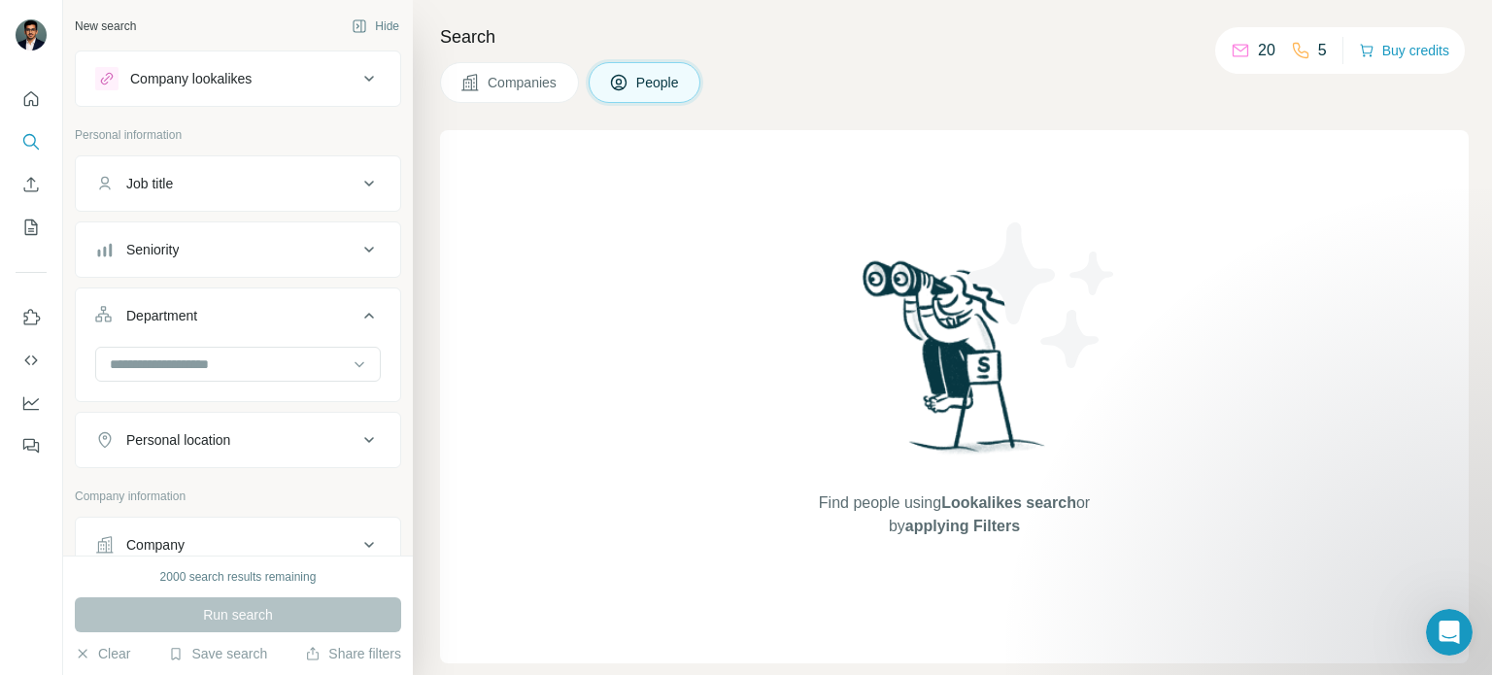
click at [278, 318] on div "Department" at bounding box center [226, 315] width 262 height 19
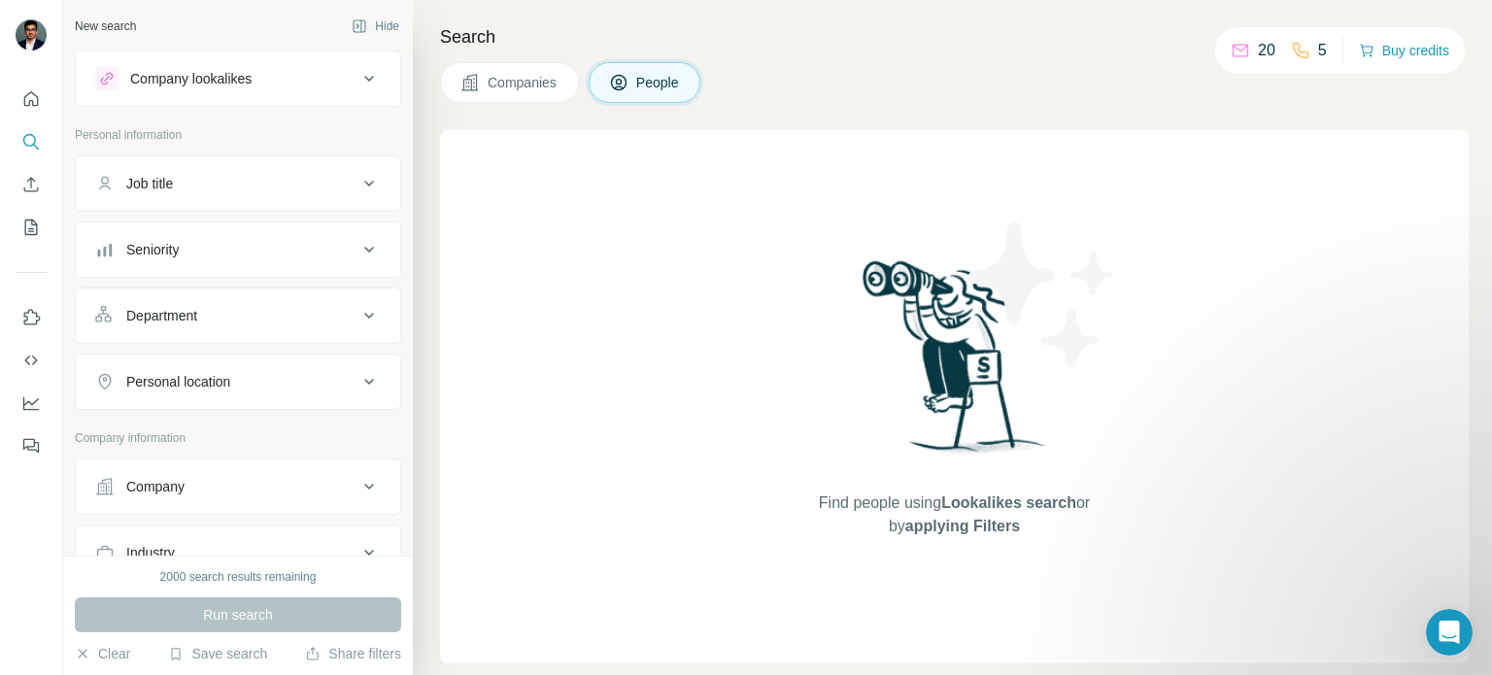
click at [295, 252] on div "Seniority" at bounding box center [226, 249] width 262 height 19
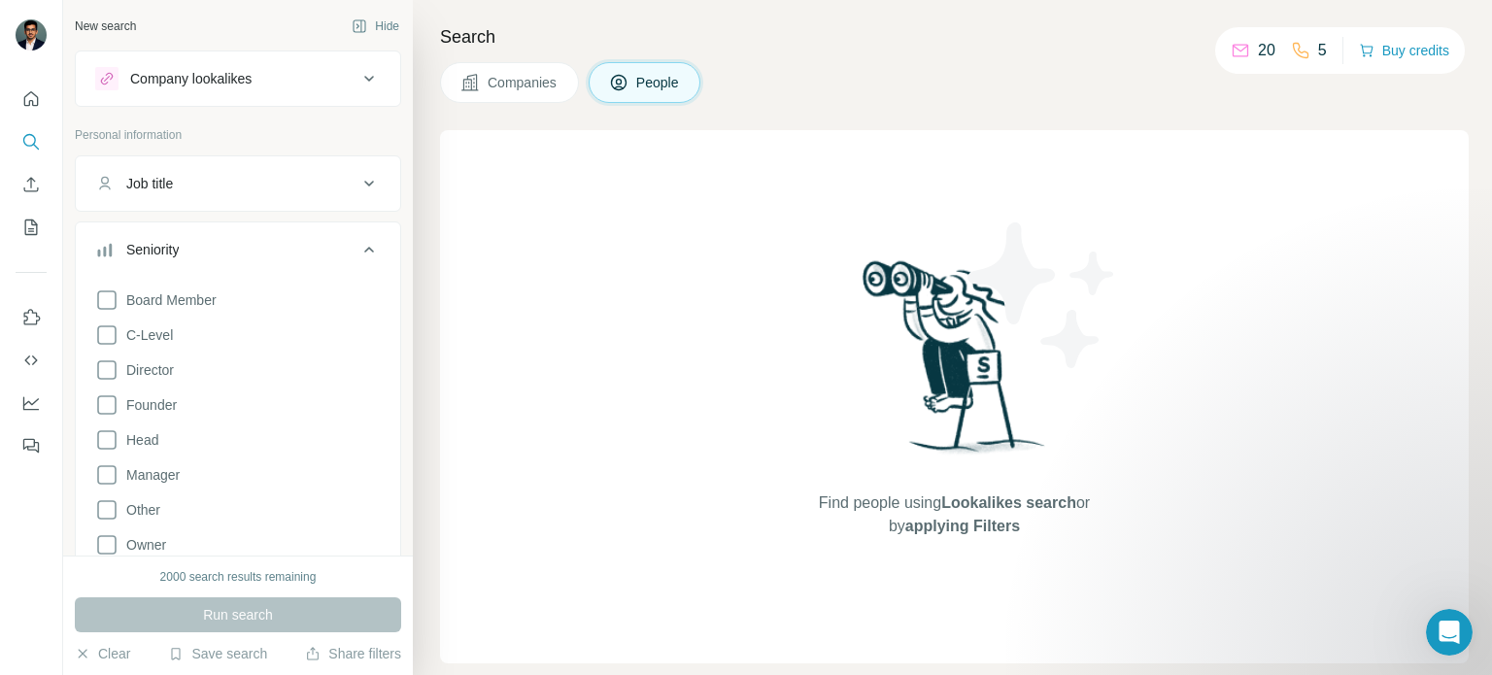
click at [295, 252] on div "Seniority" at bounding box center [226, 249] width 262 height 19
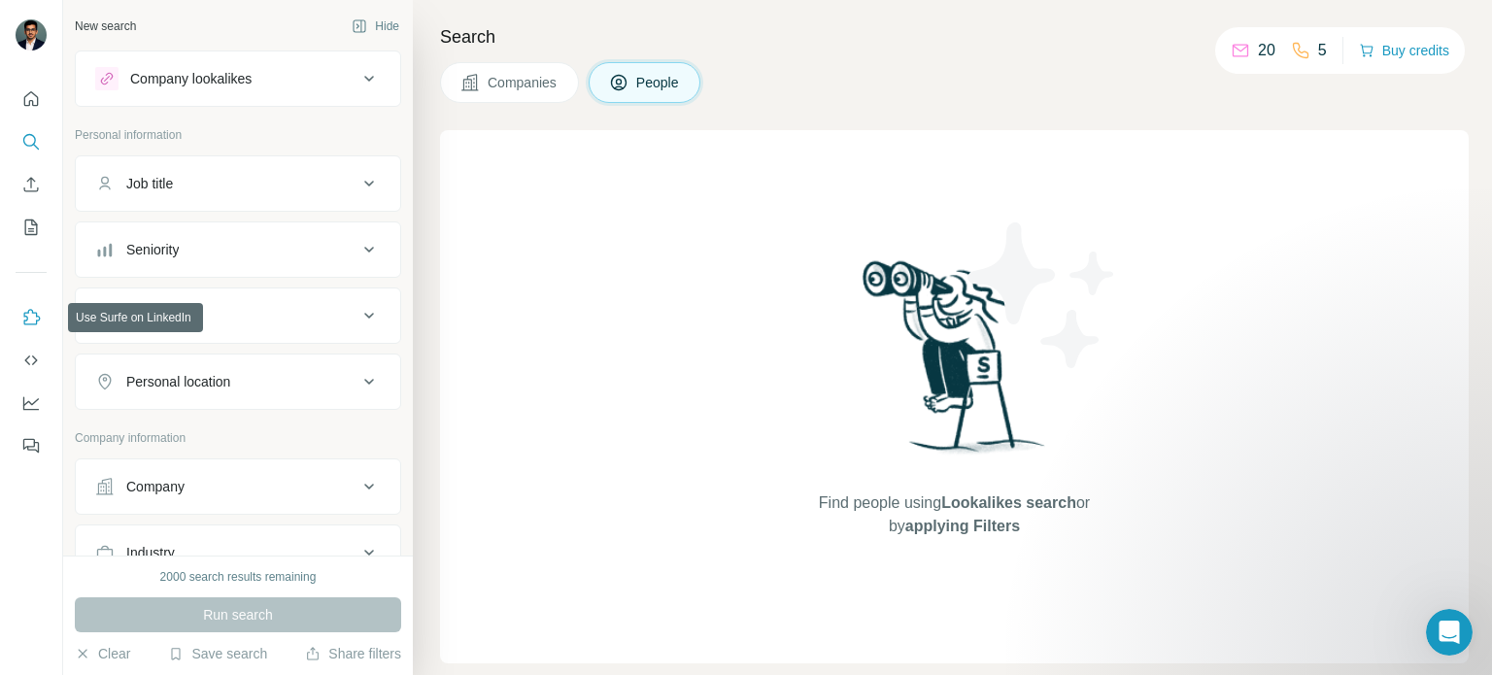
click at [39, 313] on icon "Use Surfe on LinkedIn" at bounding box center [30, 317] width 19 height 19
